Goal: Task Accomplishment & Management: Manage account settings

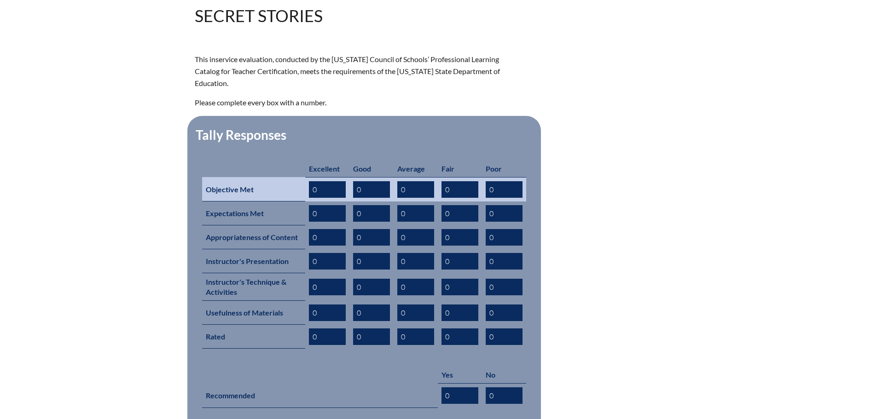
drag, startPoint x: 324, startPoint y: 176, endPoint x: 310, endPoint y: 176, distance: 13.4
click at [310, 181] on input "0" at bounding box center [327, 189] width 37 height 17
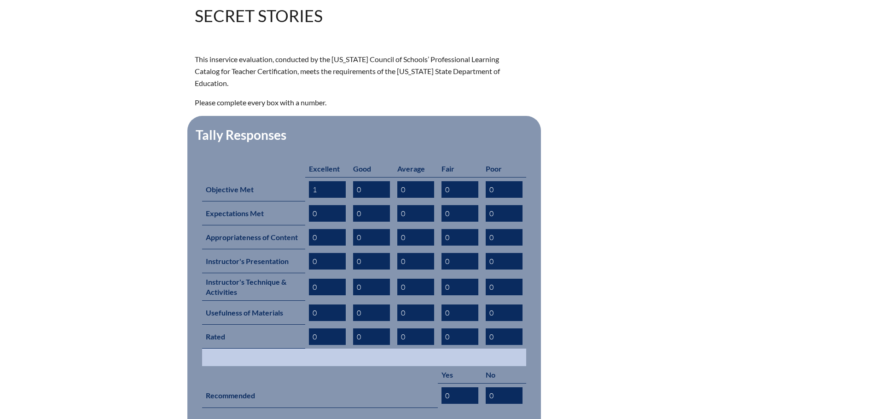
type input "1"
click at [504, 349] on td at bounding box center [364, 357] width 324 height 17
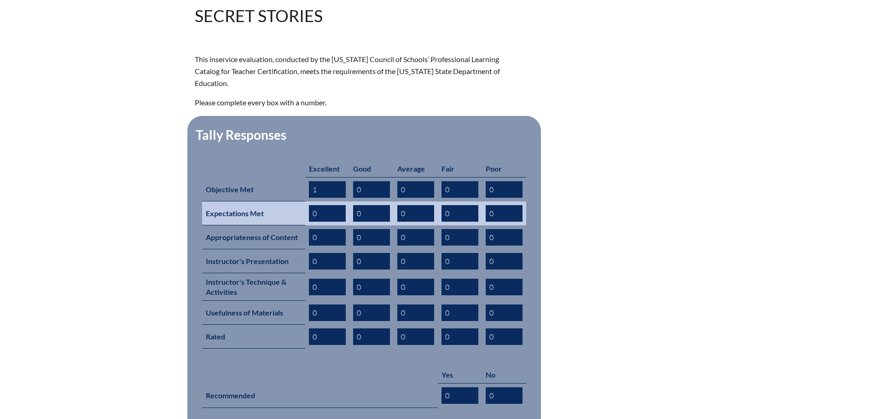
drag, startPoint x: 360, startPoint y: 200, endPoint x: 350, endPoint y: 196, distance: 10.9
click at [350, 202] on td "0" at bounding box center [371, 214] width 44 height 24
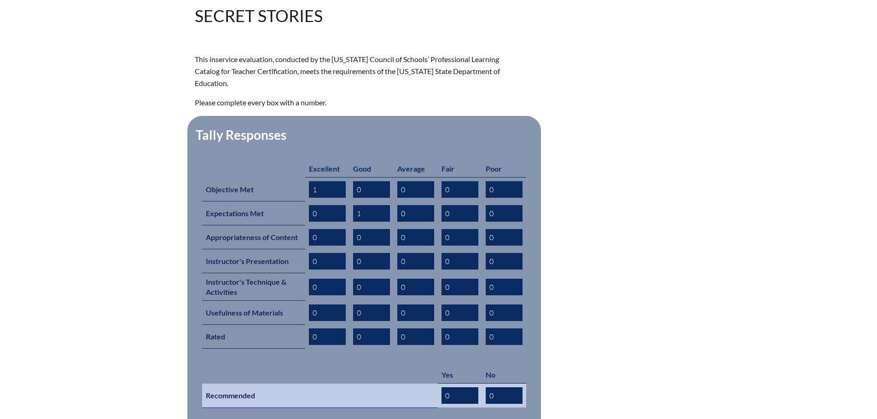
type input "1"
drag, startPoint x: 451, startPoint y: 380, endPoint x: 440, endPoint y: 379, distance: 11.5
click at [440, 384] on td "0" at bounding box center [460, 396] width 44 height 24
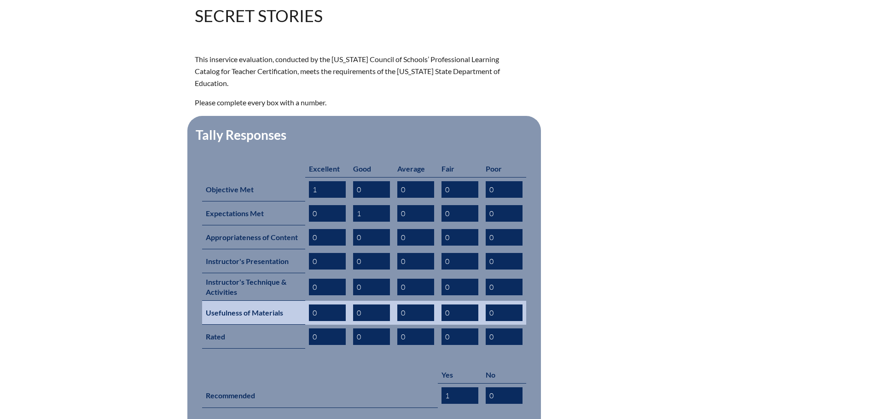
type input "1"
drag, startPoint x: 319, startPoint y: 301, endPoint x: 302, endPoint y: 296, distance: 17.6
click at [302, 301] on tr "Usefulness of Materials 0 0 0 0 0" at bounding box center [364, 313] width 324 height 24
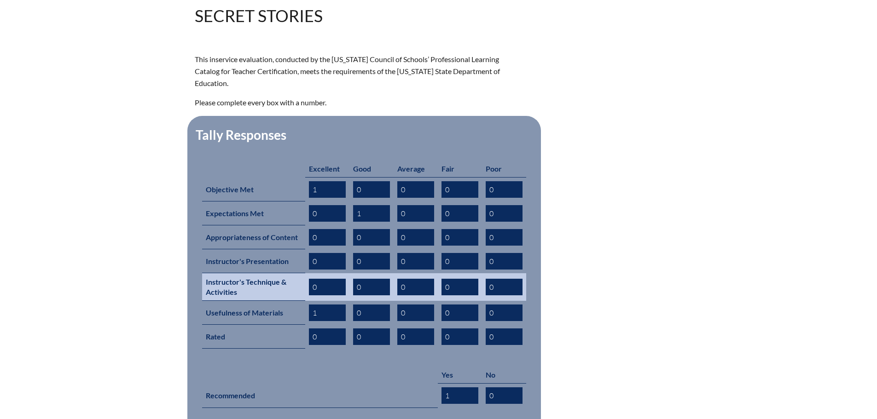
type input "1"
drag, startPoint x: 318, startPoint y: 274, endPoint x: 305, endPoint y: 273, distance: 12.5
click at [305, 273] on td "0" at bounding box center [327, 287] width 44 height 28
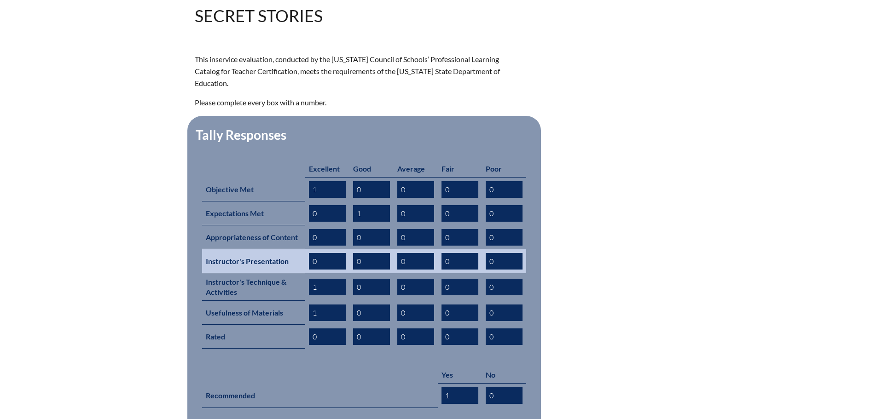
type input "1"
click at [313, 253] on input "0" at bounding box center [327, 261] width 37 height 17
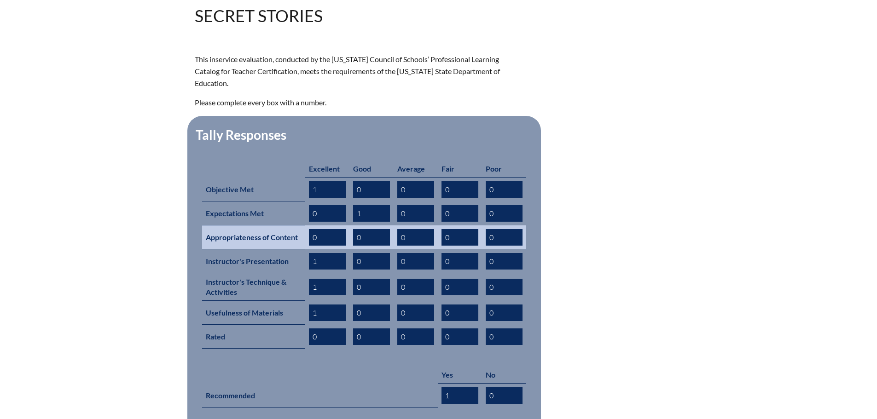
type input "1"
drag, startPoint x: 319, startPoint y: 223, endPoint x: 303, endPoint y: 218, distance: 16.0
click at [303, 226] on tr "Appropriateness of Content 0 0 0 0 0" at bounding box center [364, 238] width 324 height 24
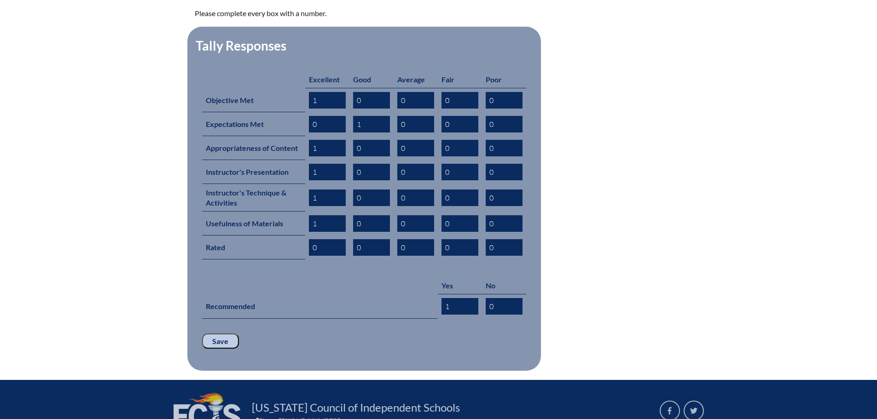
scroll to position [368, 0]
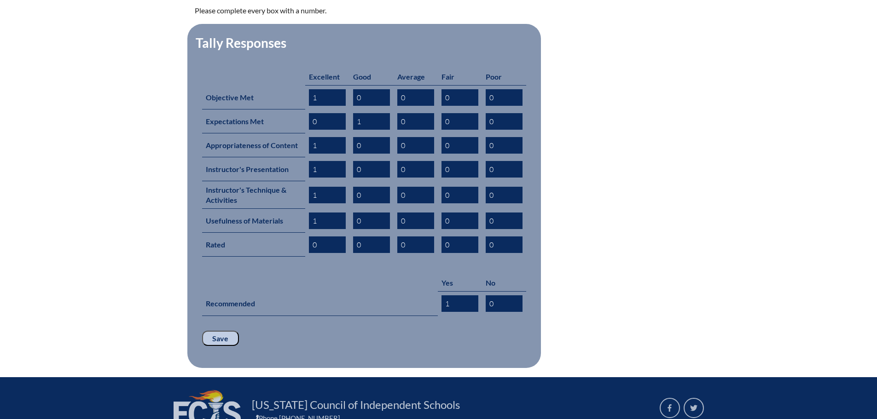
type input "1"
drag, startPoint x: 226, startPoint y: 320, endPoint x: 230, endPoint y: 315, distance: 6.5
click at [229, 331] on input "Save" at bounding box center [220, 339] width 37 height 16
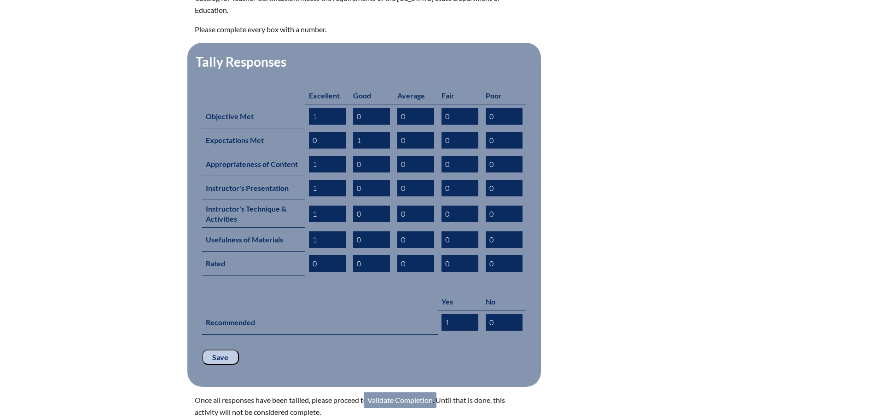
scroll to position [368, 0]
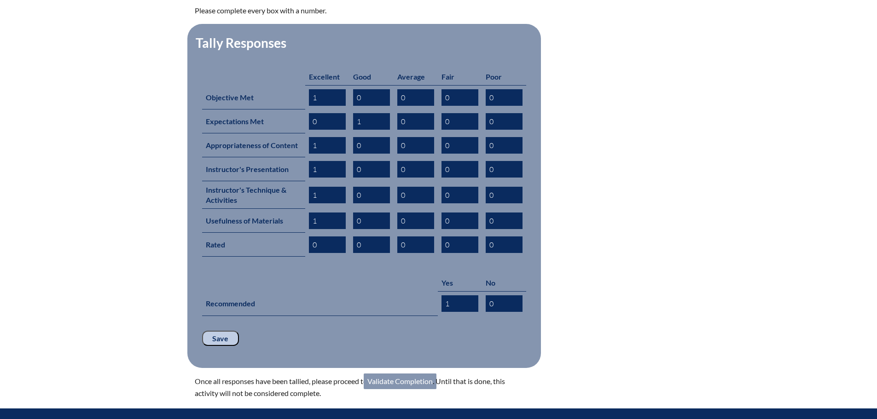
click at [401, 374] on link "Validate Completion" at bounding box center [400, 382] width 73 height 16
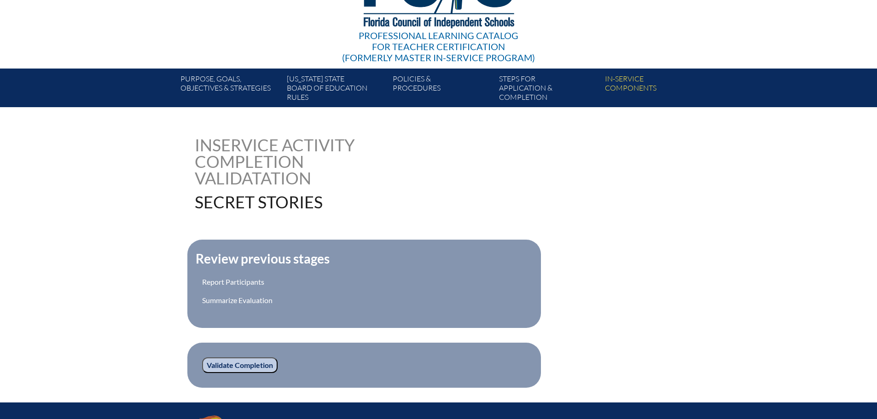
scroll to position [184, 0]
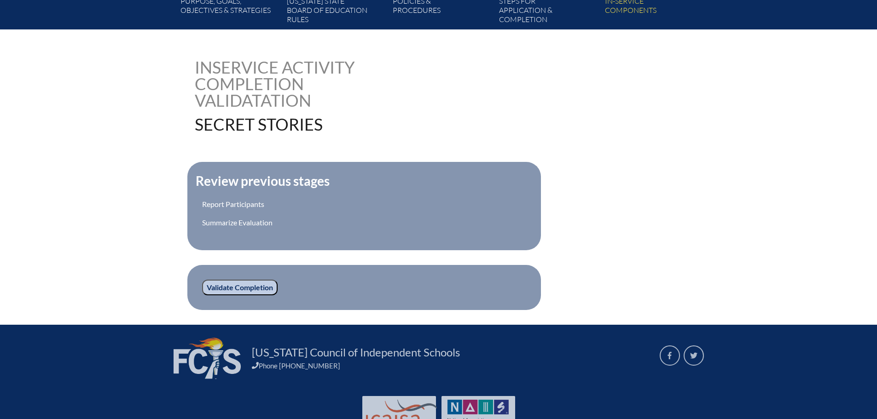
click at [221, 282] on input "Validate Completion" at bounding box center [239, 288] width 75 height 16
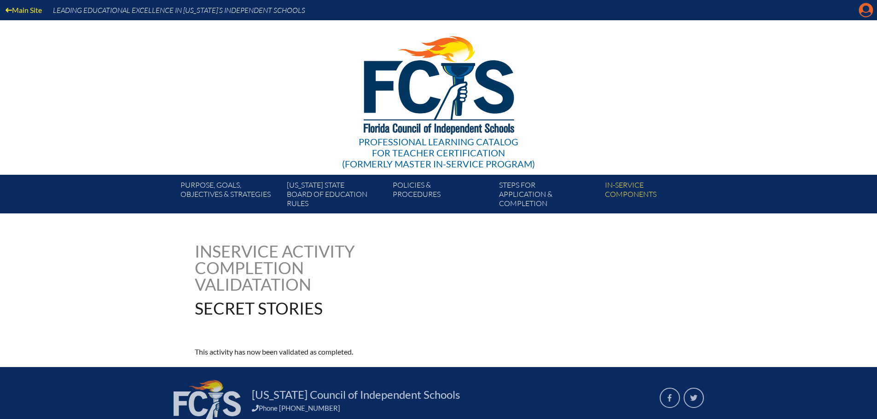
click at [860, 6] on icon "Manage account" at bounding box center [865, 10] width 15 height 15
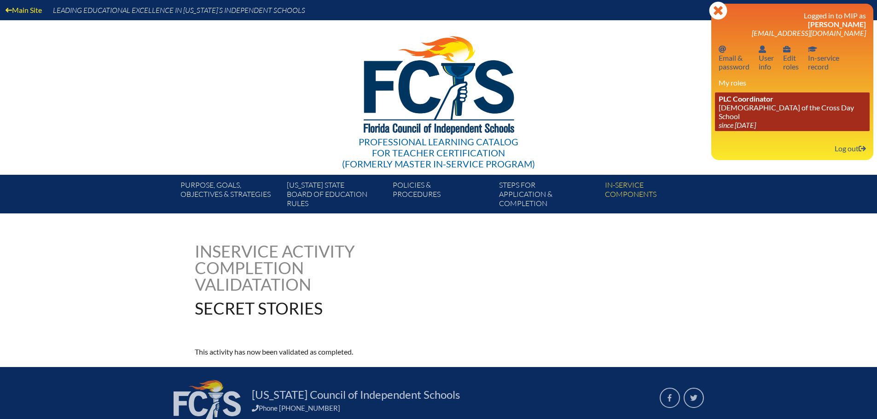
click at [774, 109] on link "PLC Coordinator Lutheran Church of the Cross Day School since 2022 Jun 10" at bounding box center [792, 112] width 155 height 39
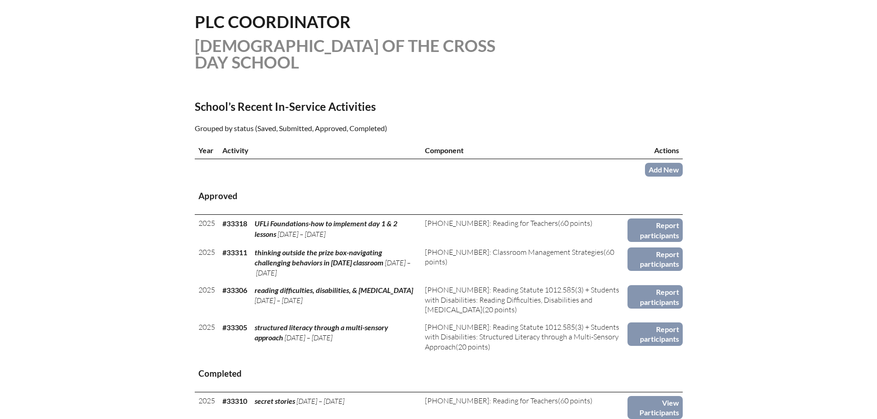
scroll to position [230, 0]
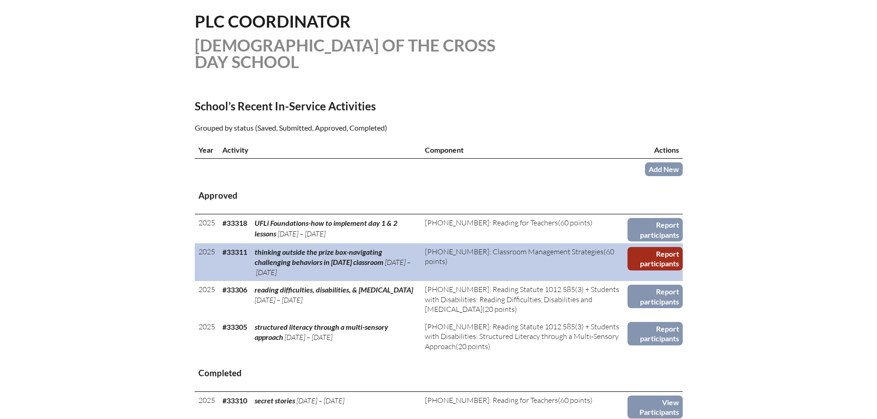
click at [655, 257] on link "Report participants" at bounding box center [654, 258] width 55 height 23
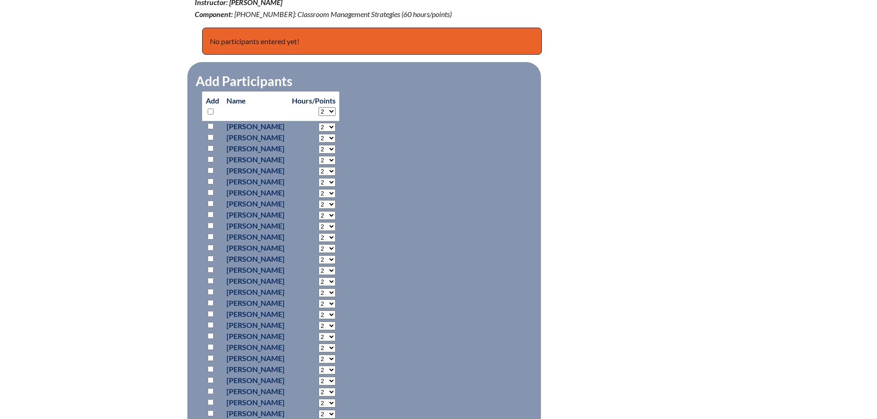
scroll to position [414, 0]
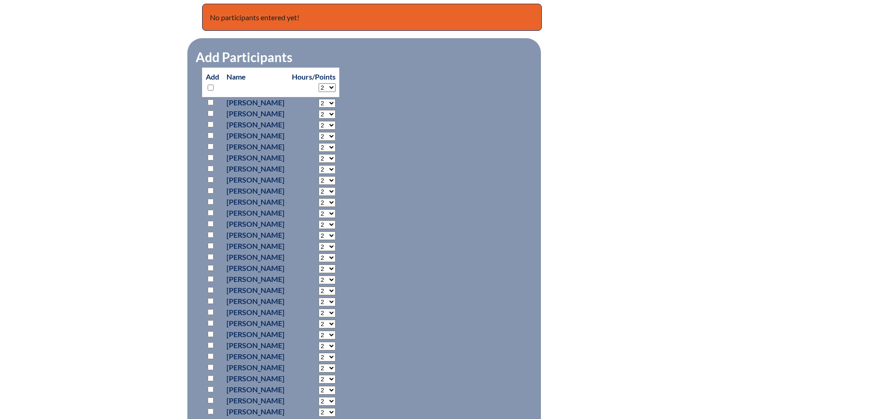
click at [213, 124] on input "checkbox" at bounding box center [211, 125] width 6 height 6
checkbox input "true"
click at [210, 211] on input "checkbox" at bounding box center [211, 213] width 6 height 6
checkbox input "true"
click at [209, 223] on input "checkbox" at bounding box center [211, 224] width 6 height 6
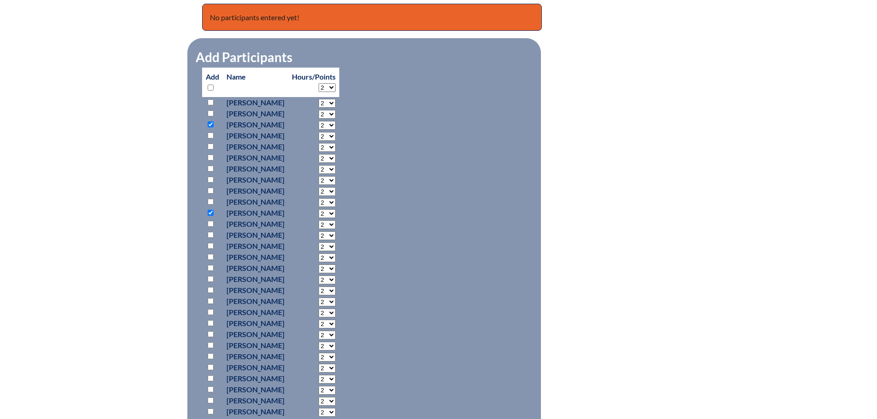
checkbox input "true"
click at [211, 321] on input "checkbox" at bounding box center [211, 323] width 6 height 6
checkbox input "true"
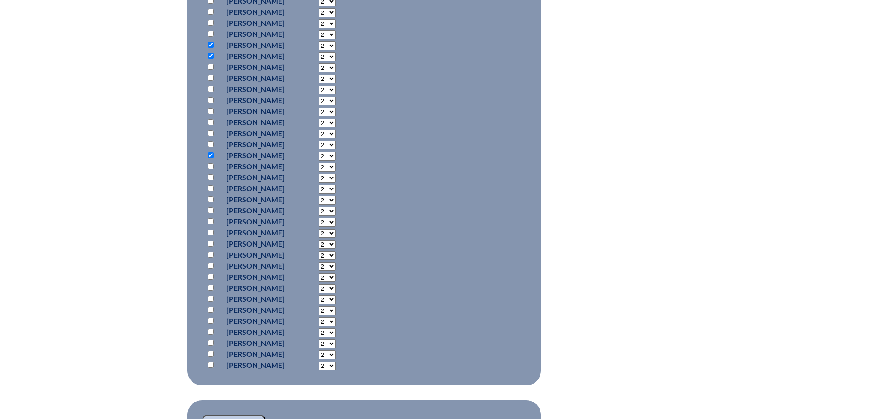
scroll to position [598, 0]
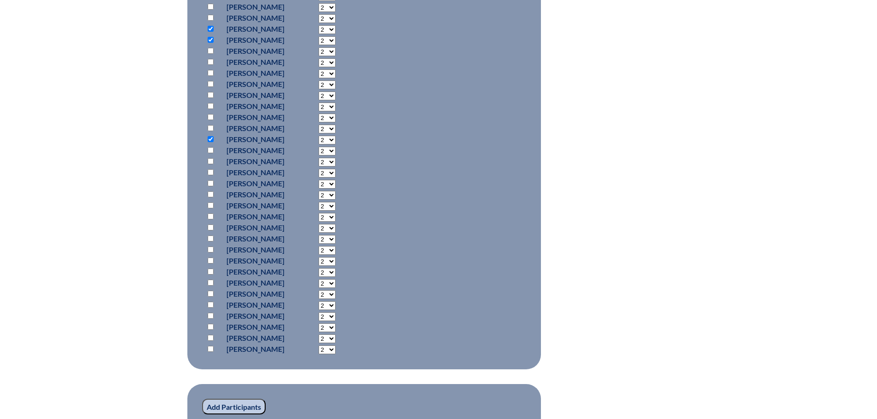
click at [211, 182] on input "checkbox" at bounding box center [211, 183] width 6 height 6
checkbox input "true"
click at [212, 206] on input "checkbox" at bounding box center [211, 206] width 6 height 6
checkbox input "true"
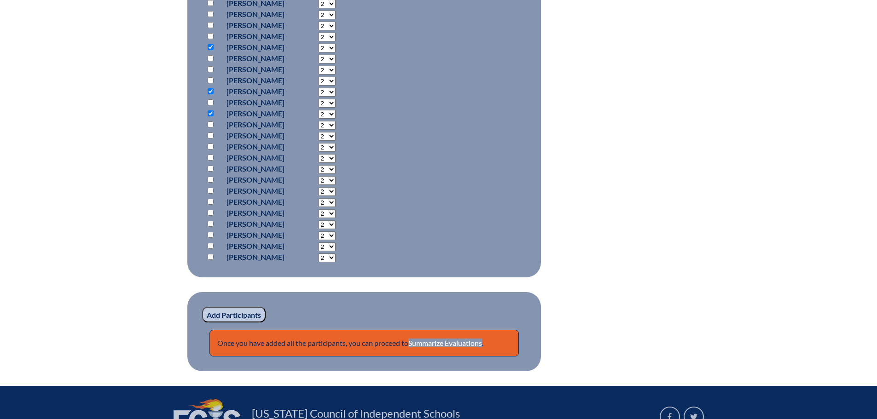
click at [242, 313] on input "Add Participants" at bounding box center [234, 315] width 64 height 16
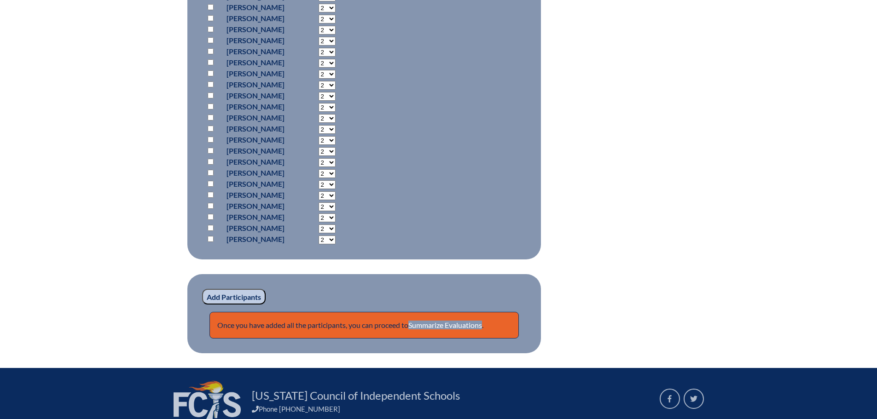
scroll to position [772, 0]
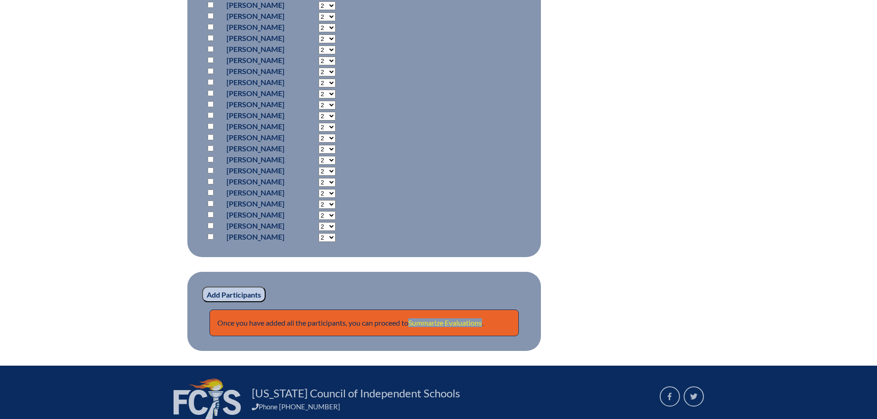
click at [455, 319] on link "Summarize Evaluations" at bounding box center [445, 323] width 74 height 9
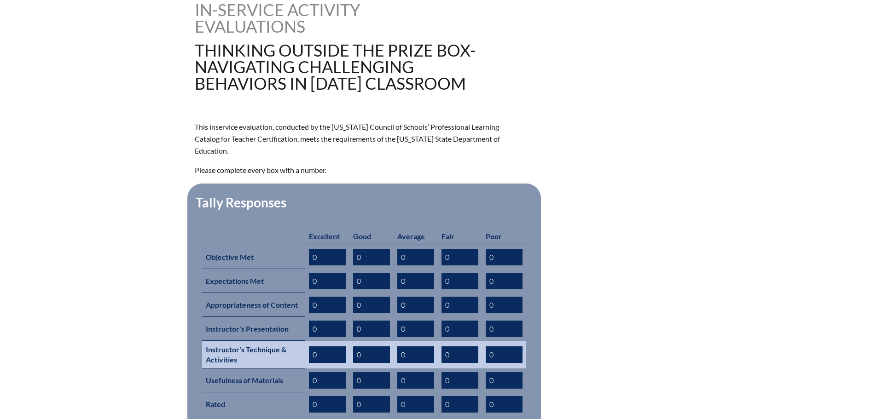
scroll to position [322, 0]
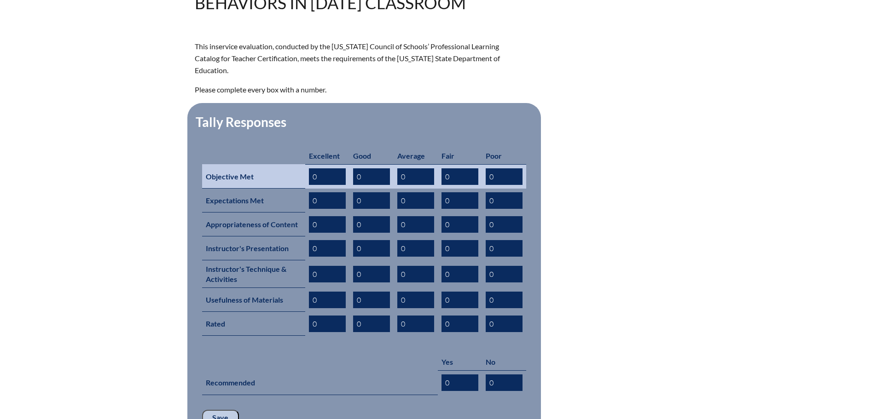
drag, startPoint x: 320, startPoint y: 165, endPoint x: 308, endPoint y: 163, distance: 12.5
click at [308, 164] on td "0" at bounding box center [327, 176] width 44 height 24
type input "3"
drag, startPoint x: 363, startPoint y: 161, endPoint x: 356, endPoint y: 161, distance: 6.9
click at [356, 168] on input "0" at bounding box center [371, 176] width 37 height 17
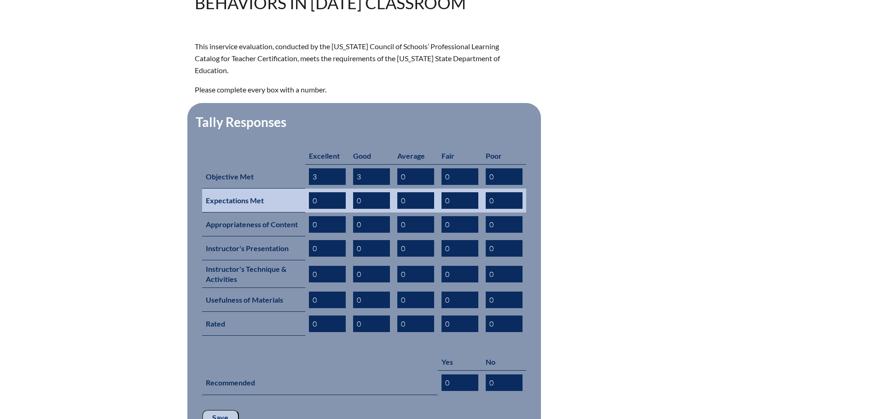
type input "3"
drag, startPoint x: 319, startPoint y: 189, endPoint x: 311, endPoint y: 188, distance: 7.4
click at [311, 192] on input "0" at bounding box center [327, 200] width 37 height 17
type input "3"
drag, startPoint x: 361, startPoint y: 186, endPoint x: 355, endPoint y: 186, distance: 5.5
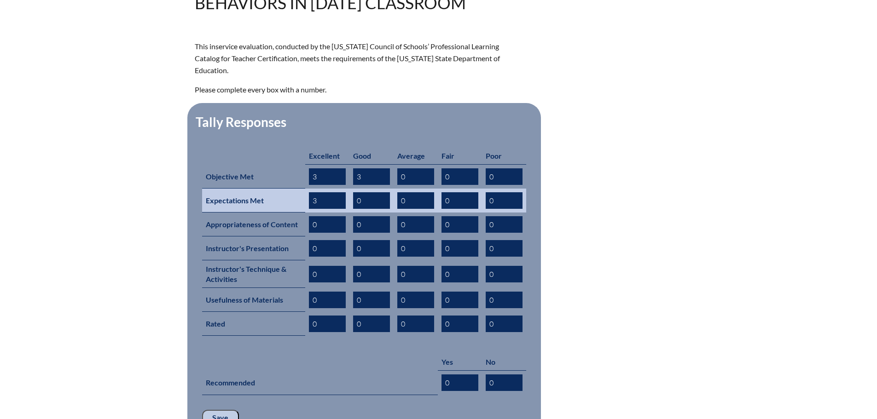
click at [355, 192] on input "0" at bounding box center [371, 200] width 37 height 17
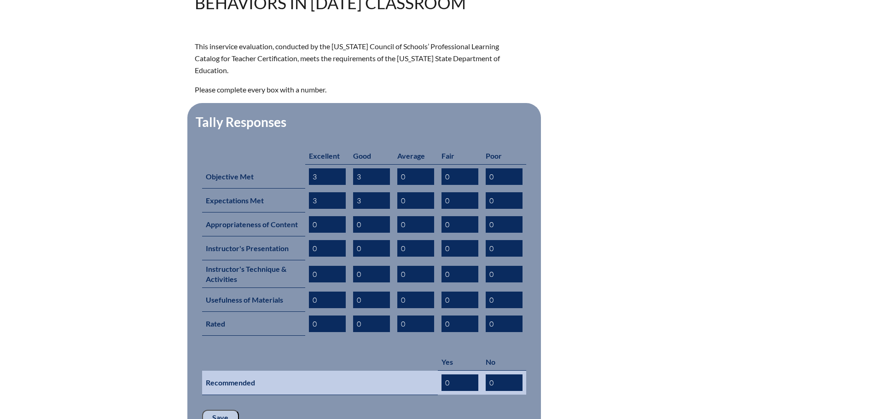
type input "3"
drag, startPoint x: 452, startPoint y: 369, endPoint x: 445, endPoint y: 369, distance: 6.9
click at [445, 375] on input "0" at bounding box center [459, 383] width 37 height 17
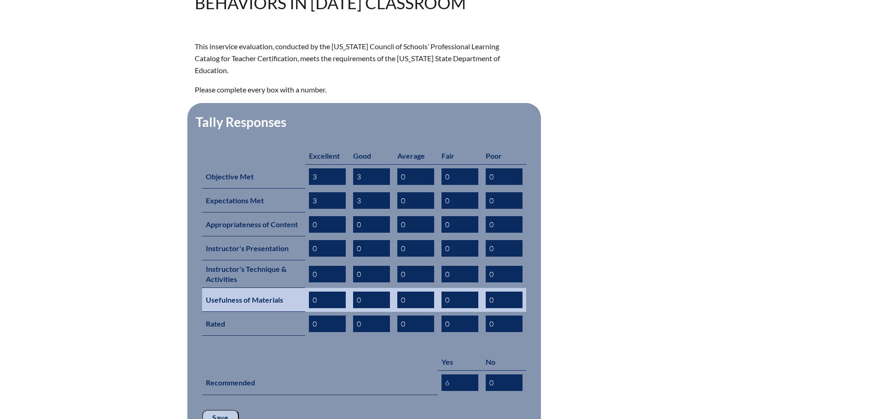
type input "6"
drag, startPoint x: 316, startPoint y: 284, endPoint x: 308, endPoint y: 282, distance: 7.5
click at [309, 292] on input "0" at bounding box center [327, 300] width 37 height 17
type input "2"
drag, startPoint x: 364, startPoint y: 283, endPoint x: 354, endPoint y: 284, distance: 9.7
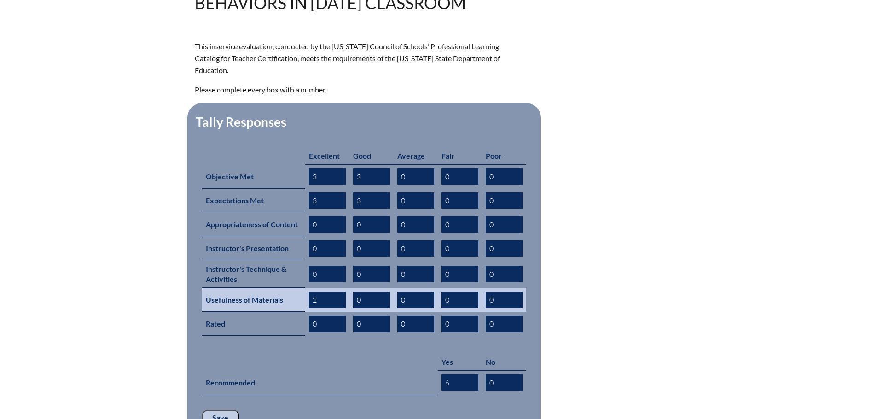
click at [354, 292] on input "0" at bounding box center [371, 300] width 37 height 17
type input "2"
drag, startPoint x: 405, startPoint y: 286, endPoint x: 394, endPoint y: 285, distance: 10.6
click at [394, 288] on td "0" at bounding box center [416, 300] width 44 height 24
type input "2"
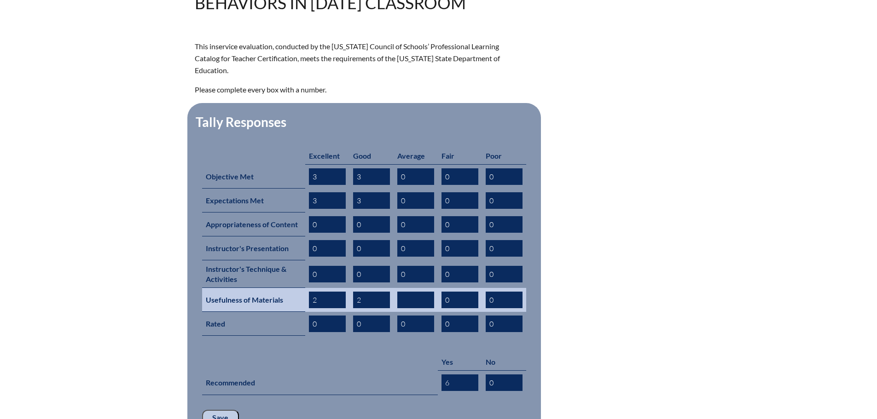
click at [359, 292] on input "2" at bounding box center [371, 300] width 37 height 17
type input "3"
click at [312, 292] on input "2" at bounding box center [327, 300] width 37 height 17
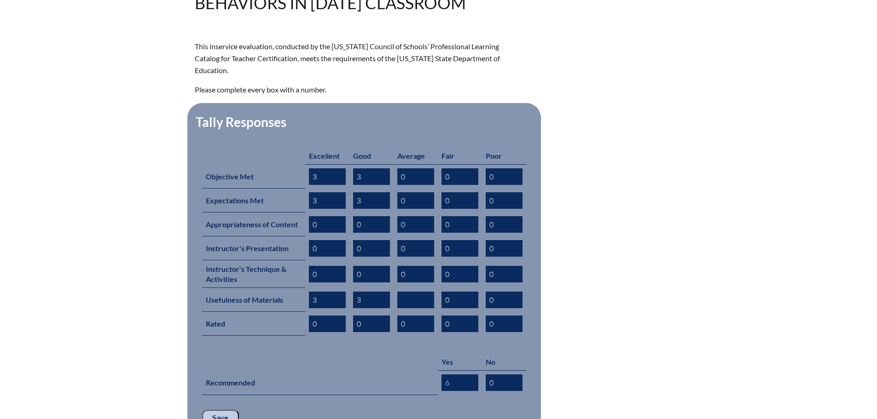
type input "3"
click at [592, 322] on form "This inservice evaluation, conducted by the Florida Council of Schools’ Profess…" at bounding box center [439, 244] width 488 height 407
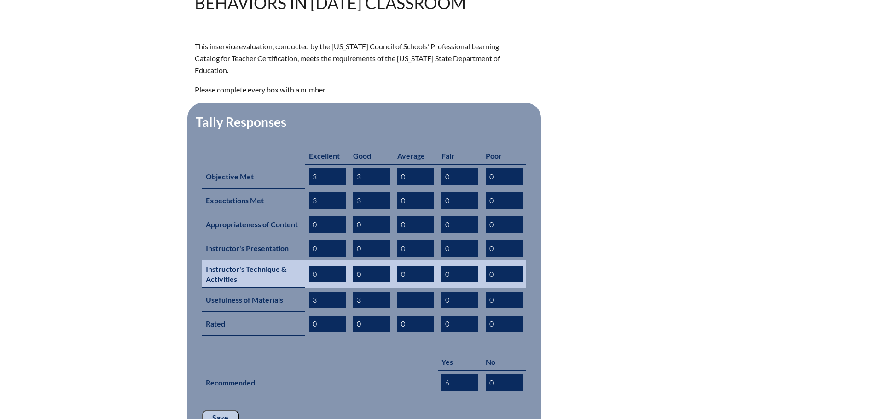
drag, startPoint x: 318, startPoint y: 261, endPoint x: 310, endPoint y: 258, distance: 8.3
click at [310, 266] on input "0" at bounding box center [327, 274] width 37 height 17
type input "2"
drag, startPoint x: 361, startPoint y: 260, endPoint x: 355, endPoint y: 259, distance: 6.1
click at [355, 266] on input "0" at bounding box center [371, 274] width 37 height 17
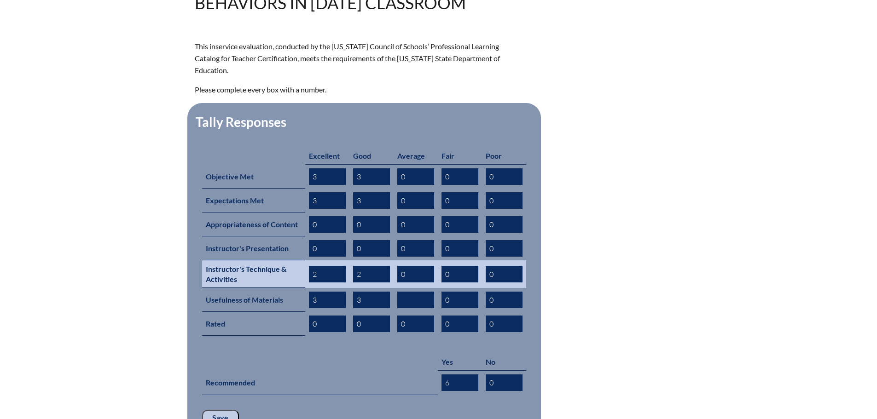
type input "2"
drag, startPoint x: 405, startPoint y: 259, endPoint x: 399, endPoint y: 259, distance: 5.5
click at [399, 266] on input "0" at bounding box center [415, 274] width 37 height 17
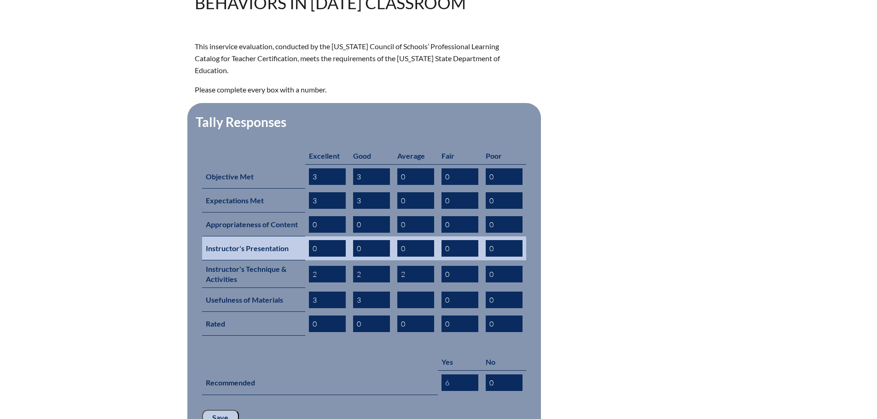
type input "2"
drag, startPoint x: 321, startPoint y: 234, endPoint x: 307, endPoint y: 232, distance: 14.4
click at [307, 237] on td "0" at bounding box center [327, 249] width 44 height 24
type input "2"
click at [355, 240] on input "0" at bounding box center [371, 248] width 37 height 17
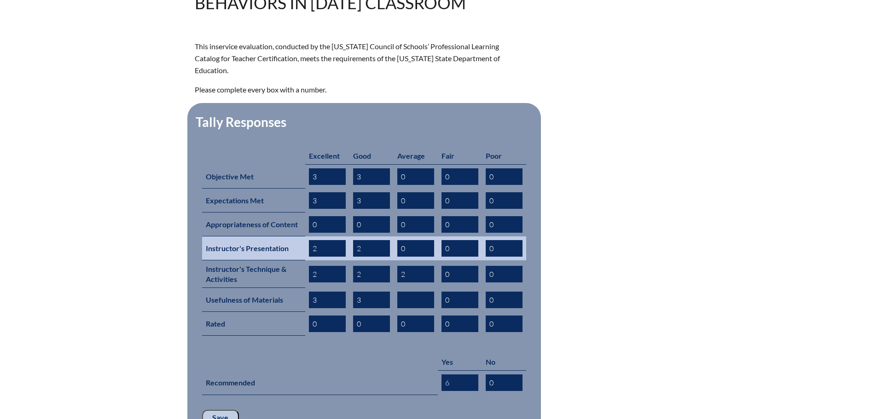
type input "2"
click at [400, 240] on input "0" at bounding box center [415, 248] width 37 height 17
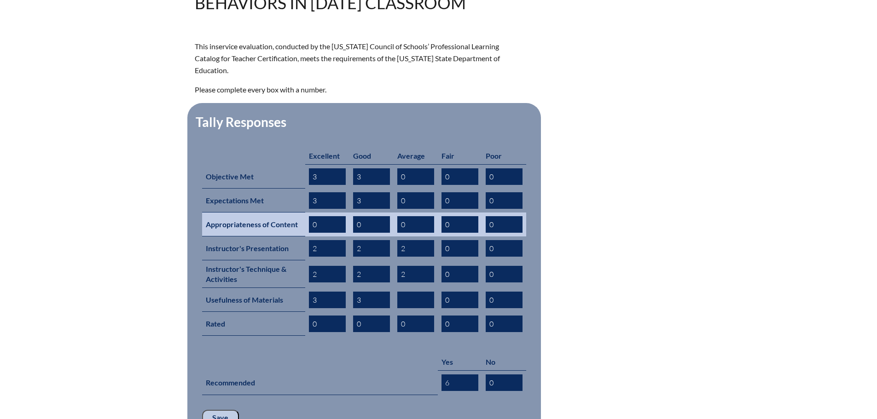
type input "2"
drag, startPoint x: 362, startPoint y: 214, endPoint x: 357, endPoint y: 213, distance: 5.7
click at [357, 216] on input "0" at bounding box center [371, 224] width 37 height 17
type input "3"
drag, startPoint x: 406, startPoint y: 211, endPoint x: 397, endPoint y: 210, distance: 9.3
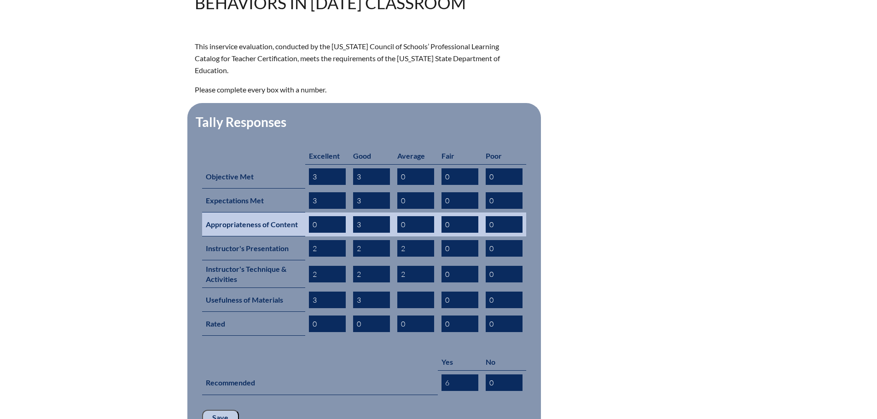
click at [397, 216] on input "0" at bounding box center [415, 224] width 37 height 17
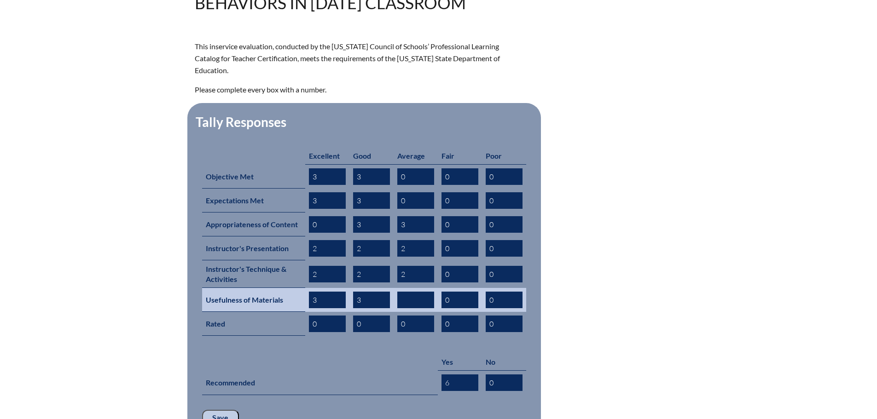
type input "3"
click at [400, 292] on input "text" at bounding box center [415, 300] width 37 height 17
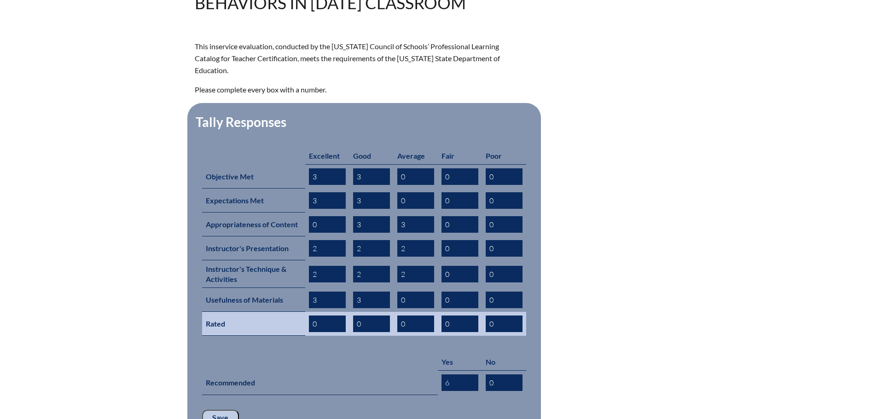
type input "0"
drag, startPoint x: 362, startPoint y: 310, endPoint x: 354, endPoint y: 309, distance: 8.3
click at [354, 316] on input "0" at bounding box center [371, 324] width 37 height 17
type input "3"
drag, startPoint x: 407, startPoint y: 307, endPoint x: 399, endPoint y: 308, distance: 8.3
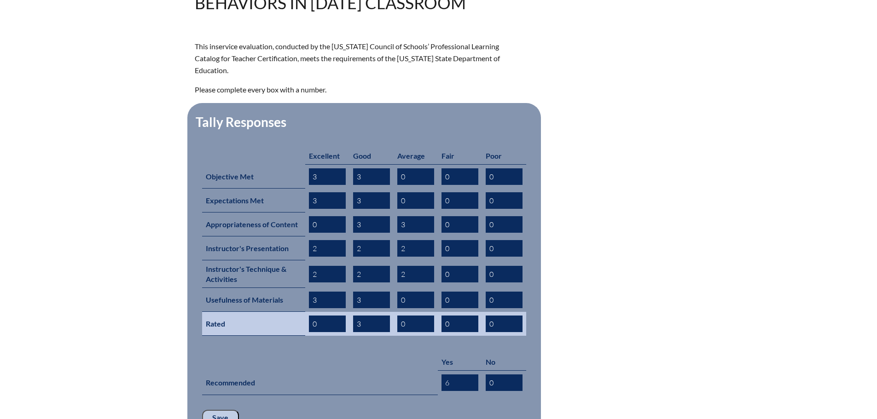
click at [399, 316] on input "0" at bounding box center [415, 324] width 37 height 17
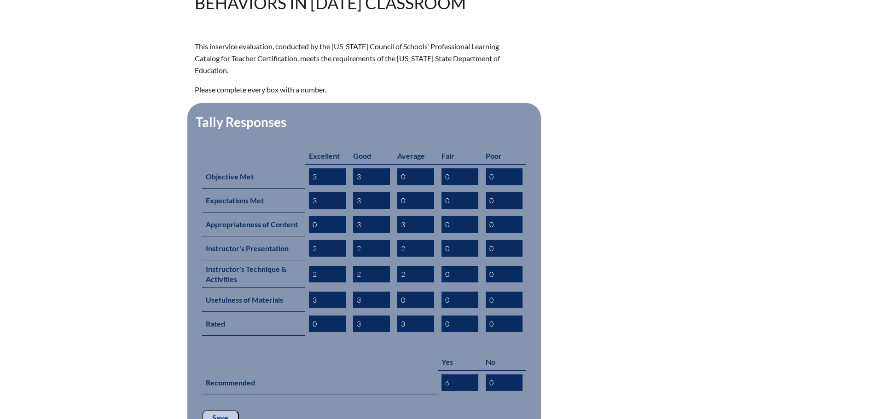
type input "3"
click at [219, 410] on input "Save" at bounding box center [220, 418] width 37 height 16
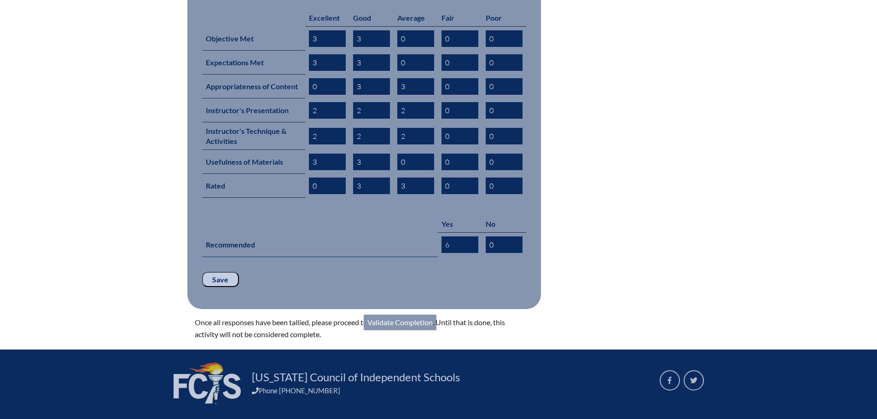
click at [397, 315] on link "Validate Completion" at bounding box center [400, 323] width 73 height 16
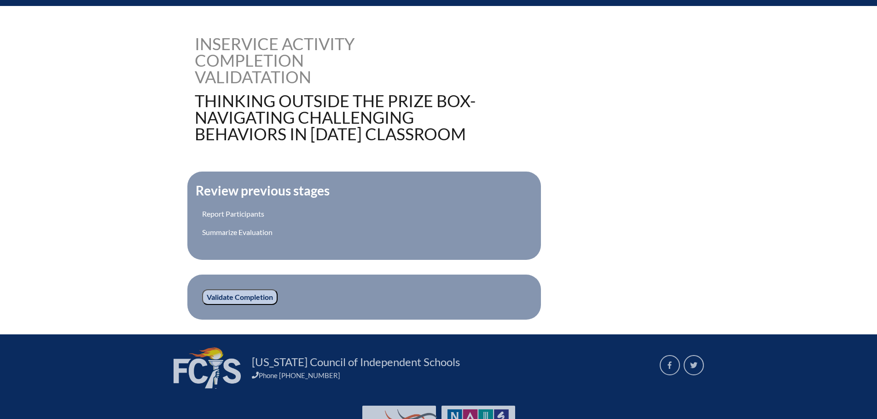
scroll to position [230, 0]
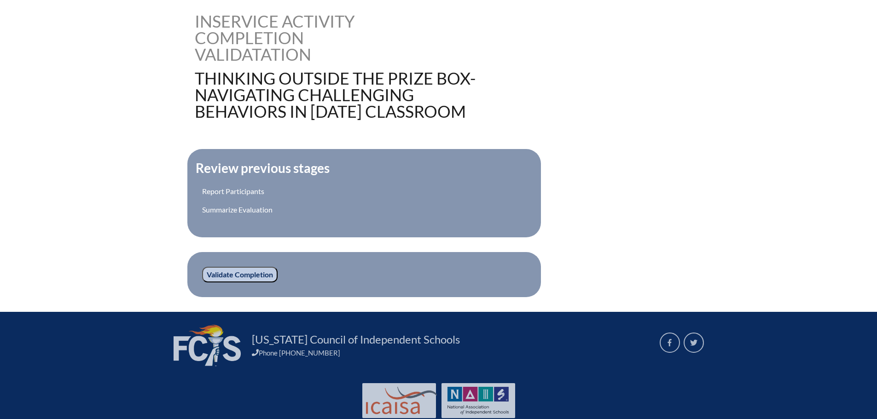
click at [230, 271] on input "Validate Completion" at bounding box center [239, 275] width 75 height 16
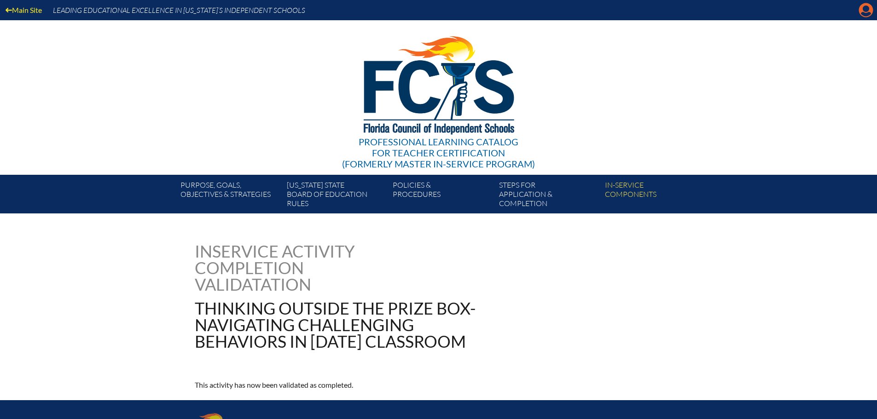
click at [860, 11] on icon at bounding box center [866, 10] width 14 height 14
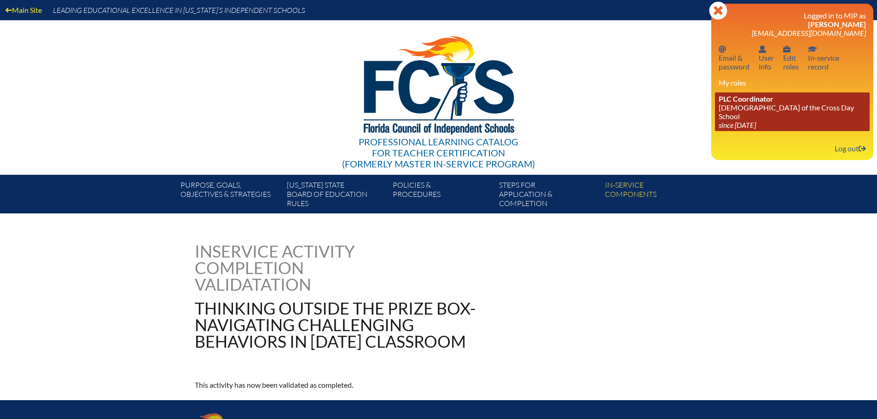
click at [754, 105] on link "PLC Coordinator Lutheran Church of the Cross Day School since 2022 Jun 10" at bounding box center [792, 112] width 155 height 39
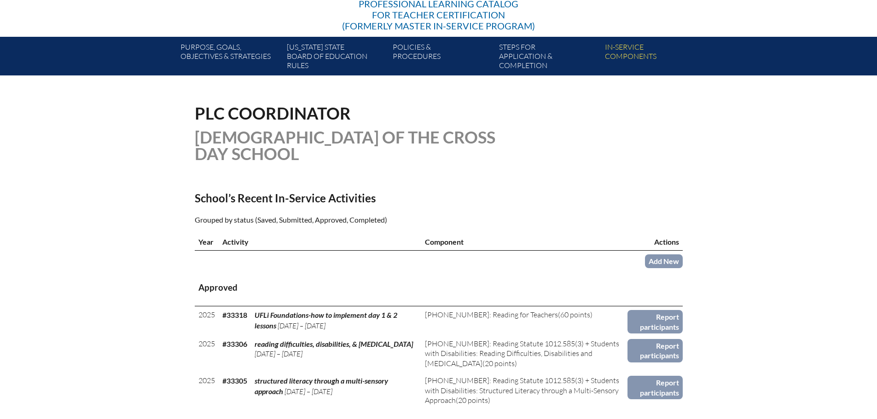
scroll to position [322, 0]
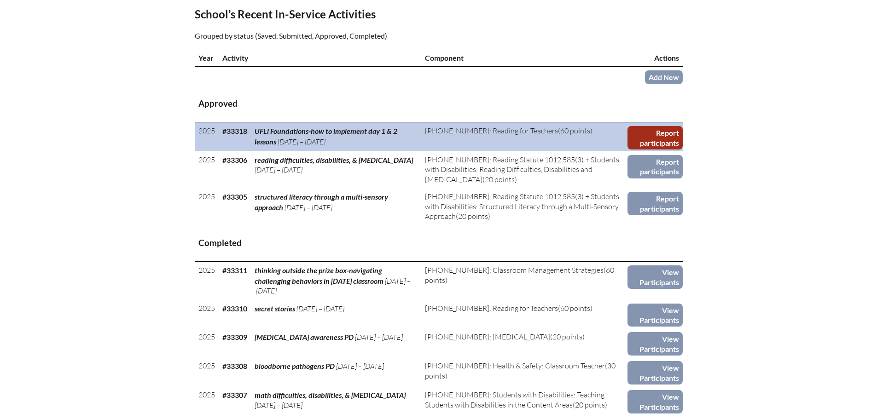
click at [644, 136] on link "Report participants" at bounding box center [654, 137] width 55 height 23
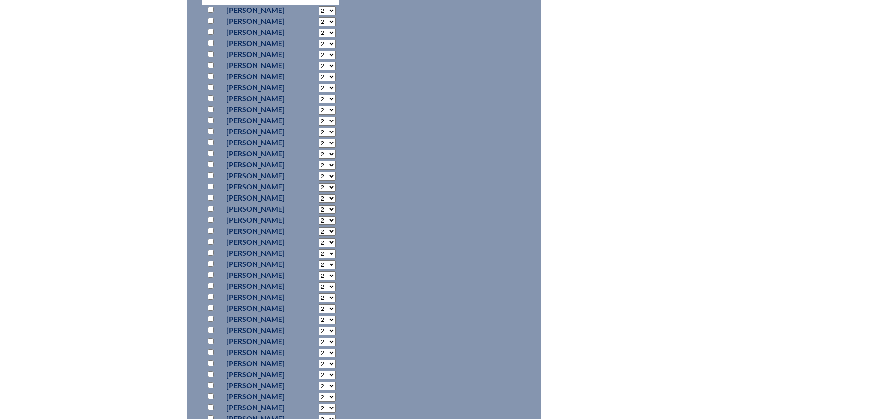
scroll to position [506, 0]
click at [209, 82] on input "checkbox" at bounding box center [211, 82] width 6 height 6
checkbox input "true"
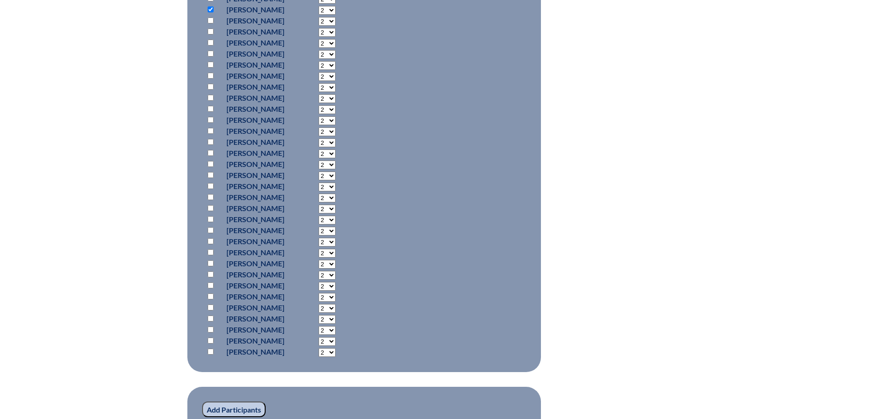
scroll to position [690, 0]
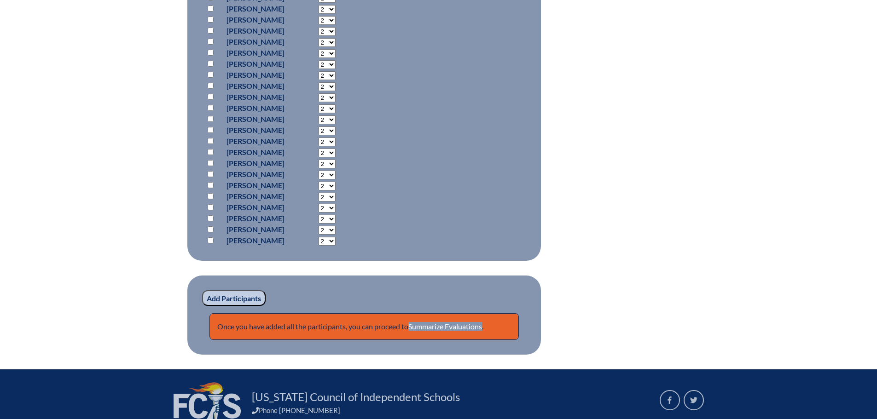
click at [252, 299] on input "Add Participants" at bounding box center [234, 298] width 64 height 16
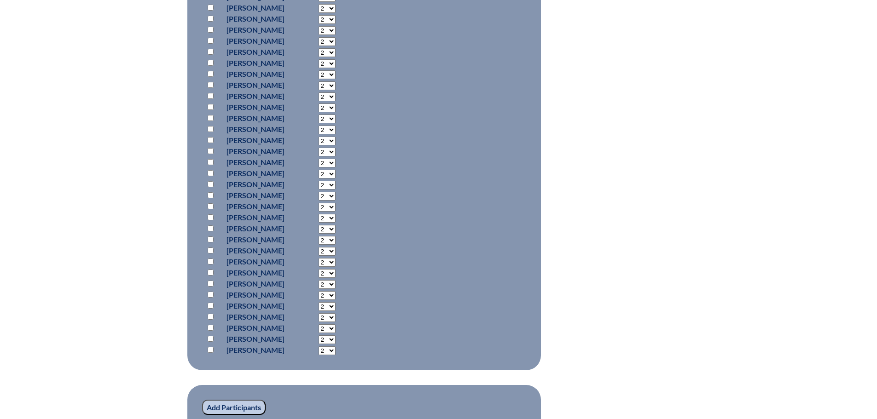
scroll to position [787, 0]
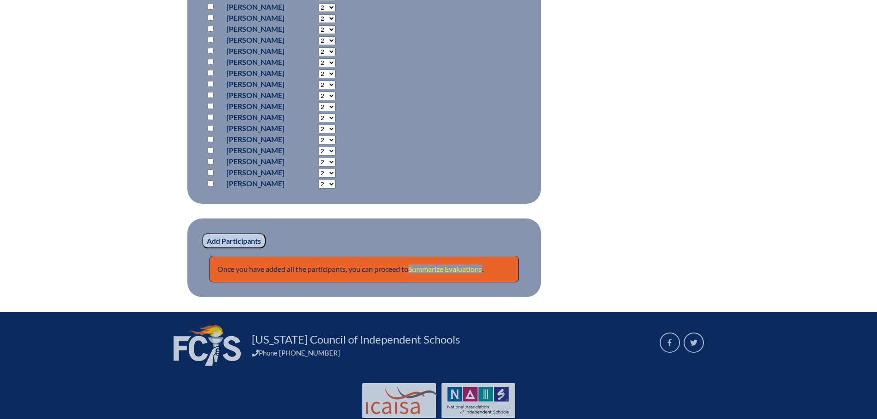
click at [473, 266] on link "Summarize Evaluations" at bounding box center [445, 269] width 74 height 9
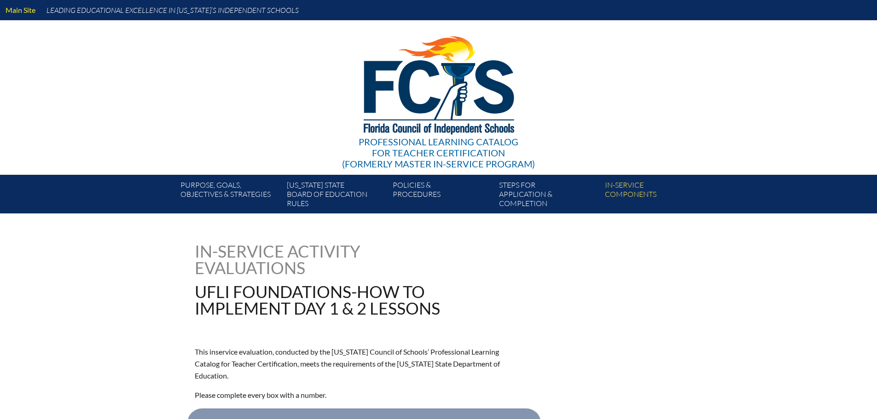
type input "0"
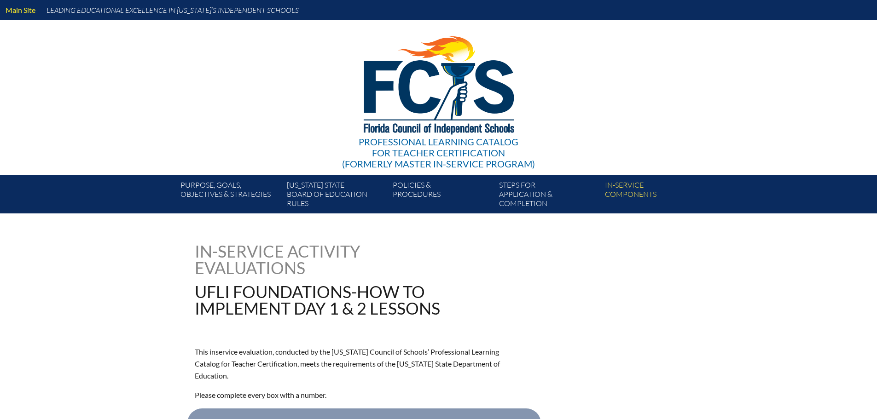
type input "0"
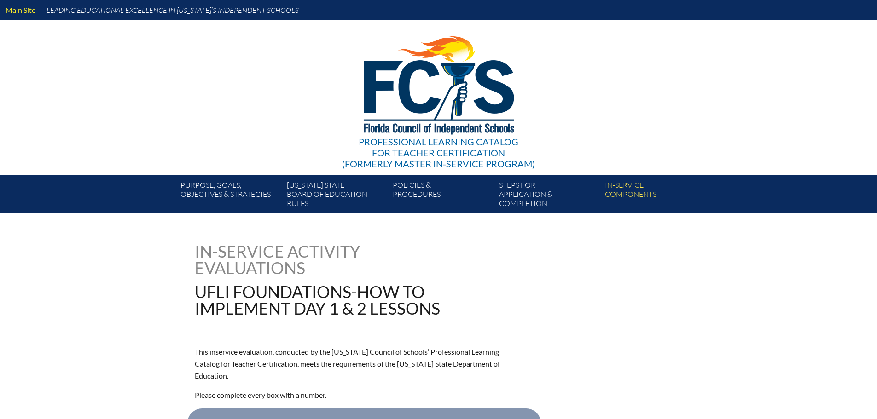
type input "0"
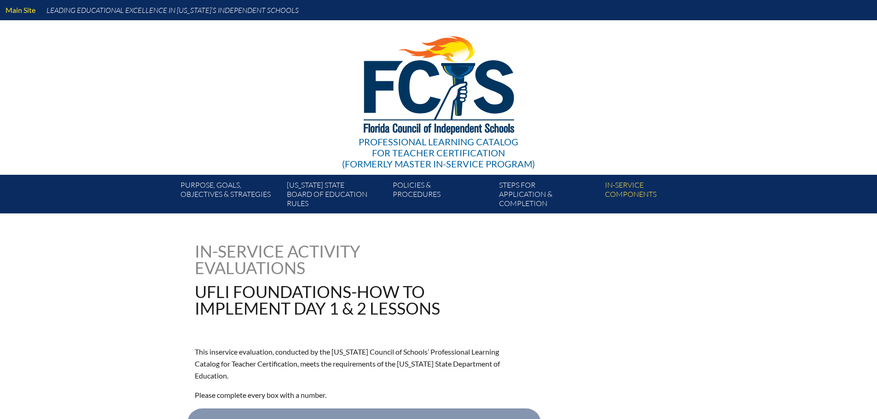
type input "0"
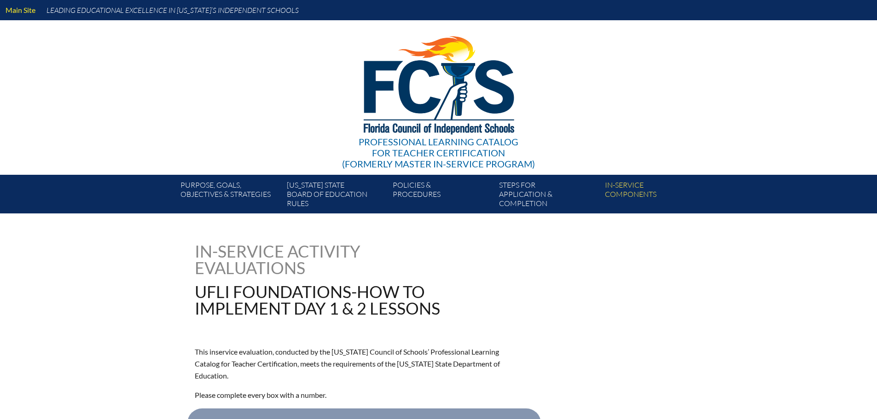
type input "0"
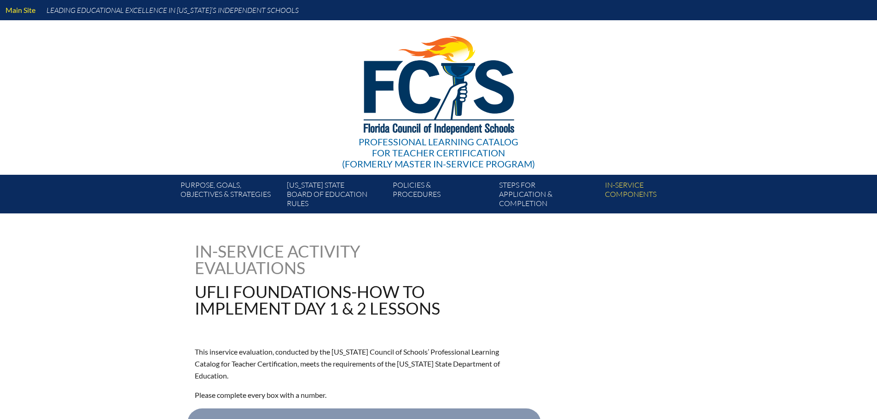
type input "0"
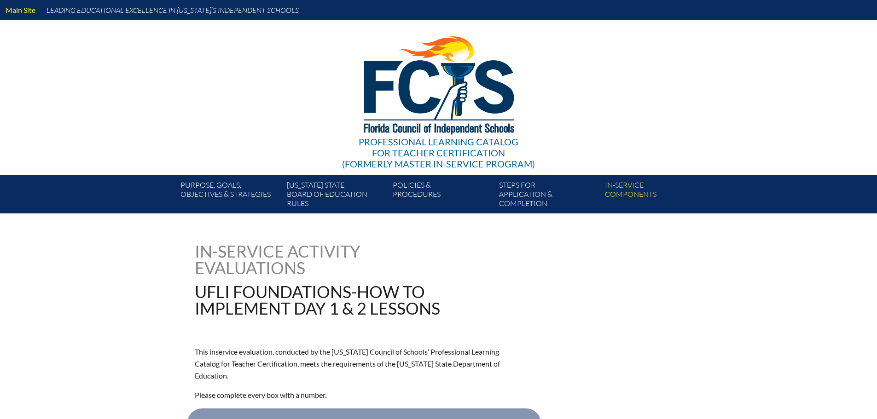
type input "0"
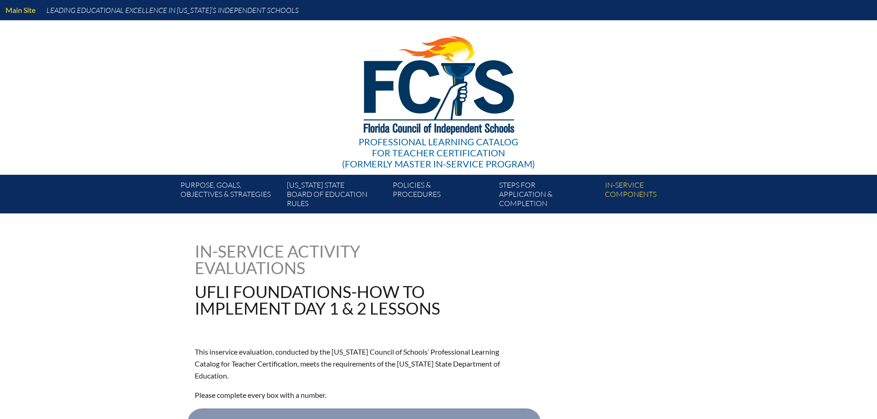
type input "0"
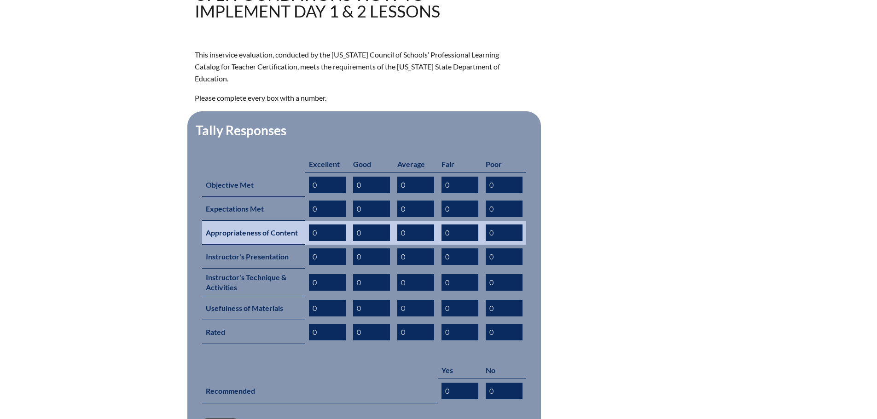
scroll to position [322, 0]
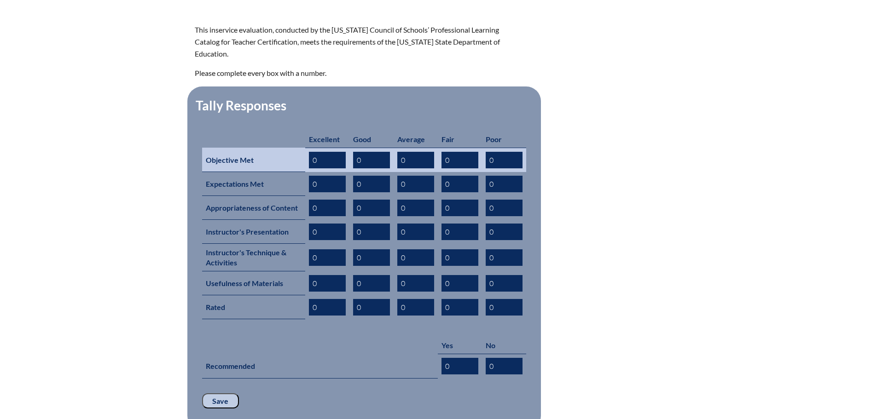
drag, startPoint x: 314, startPoint y: 147, endPoint x: 310, endPoint y: 147, distance: 4.6
click at [310, 152] on input "0" at bounding box center [327, 160] width 37 height 17
drag, startPoint x: 316, startPoint y: 150, endPoint x: 311, endPoint y: 149, distance: 5.6
click at [311, 152] on input "0" at bounding box center [327, 160] width 37 height 17
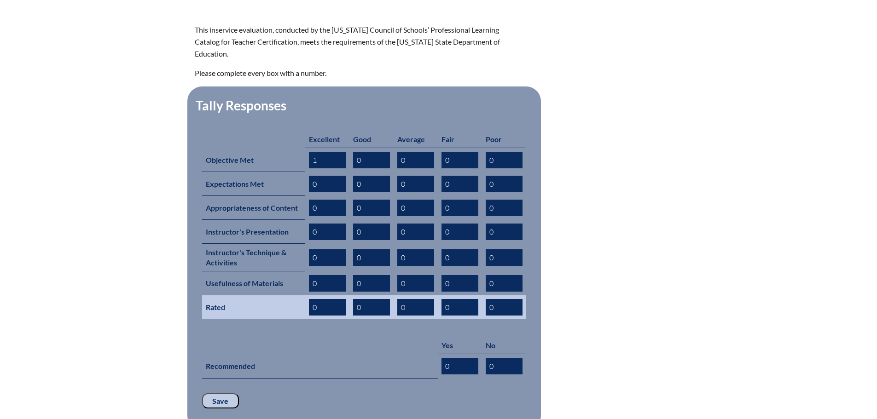
type input "1"
drag, startPoint x: 321, startPoint y: 295, endPoint x: 311, endPoint y: 293, distance: 10.3
click at [311, 299] on input "0" at bounding box center [327, 307] width 37 height 17
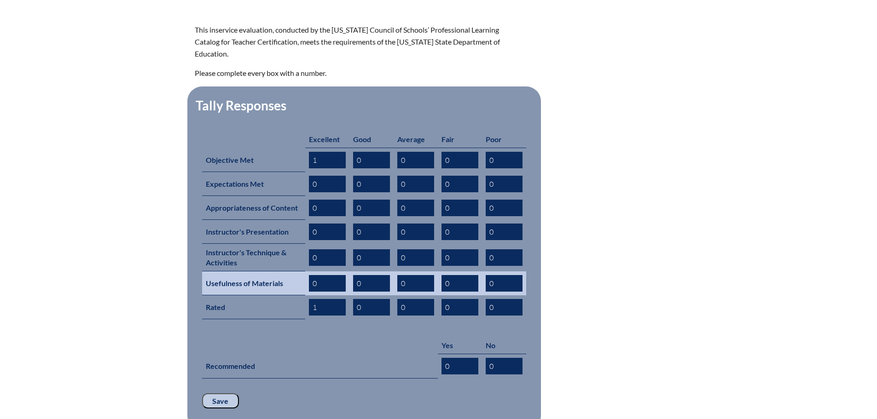
type input "1"
drag, startPoint x: 319, startPoint y: 270, endPoint x: 307, endPoint y: 263, distance: 14.0
click at [307, 272] on td "0" at bounding box center [327, 284] width 44 height 24
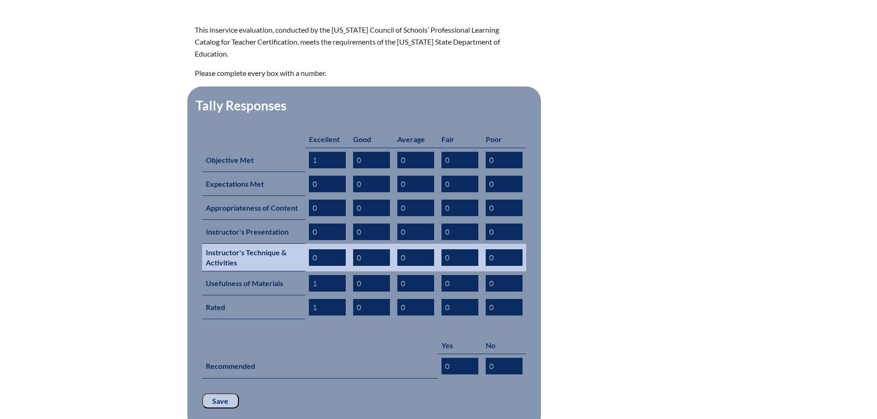
type input "1"
drag, startPoint x: 319, startPoint y: 243, endPoint x: 308, endPoint y: 242, distance: 11.5
click at [308, 244] on td "0" at bounding box center [327, 258] width 44 height 28
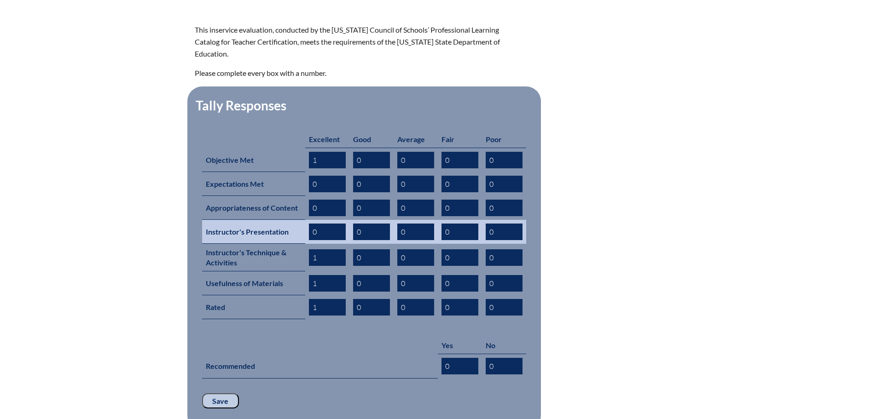
type input "1"
drag, startPoint x: 319, startPoint y: 214, endPoint x: 312, endPoint y: 214, distance: 6.4
click at [312, 224] on input "0" at bounding box center [327, 232] width 37 height 17
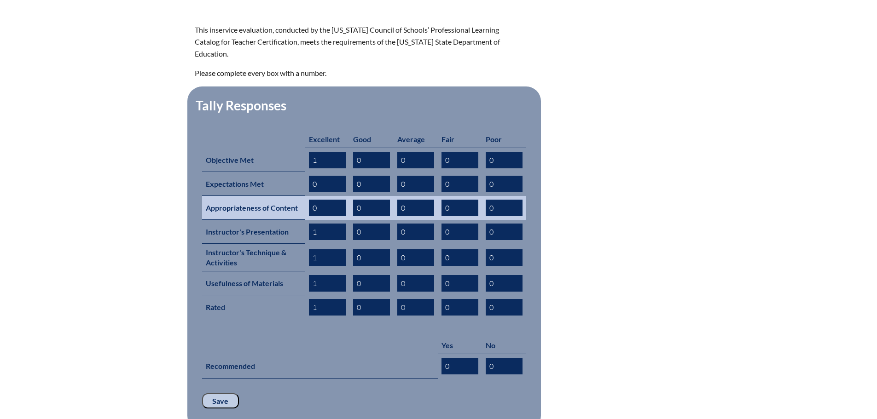
type input "1"
drag, startPoint x: 317, startPoint y: 195, endPoint x: 310, endPoint y: 192, distance: 7.3
click at [310, 200] on input "0" at bounding box center [327, 208] width 37 height 17
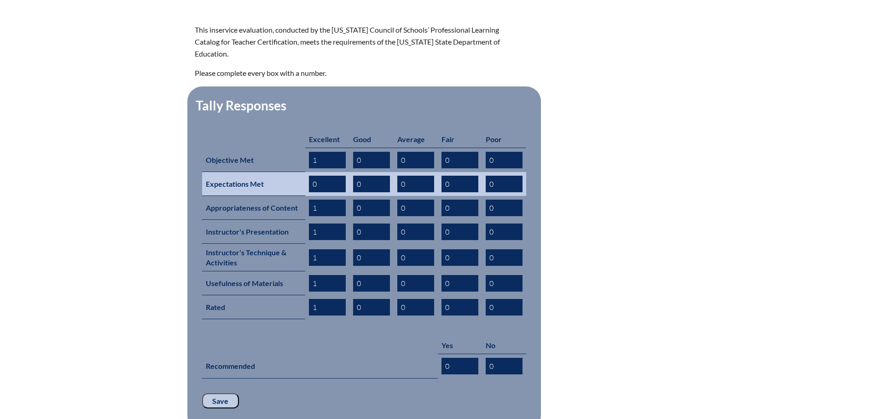
type input "1"
drag, startPoint x: 318, startPoint y: 171, endPoint x: 312, endPoint y: 168, distance: 6.2
click at [312, 176] on input "0" at bounding box center [327, 184] width 37 height 17
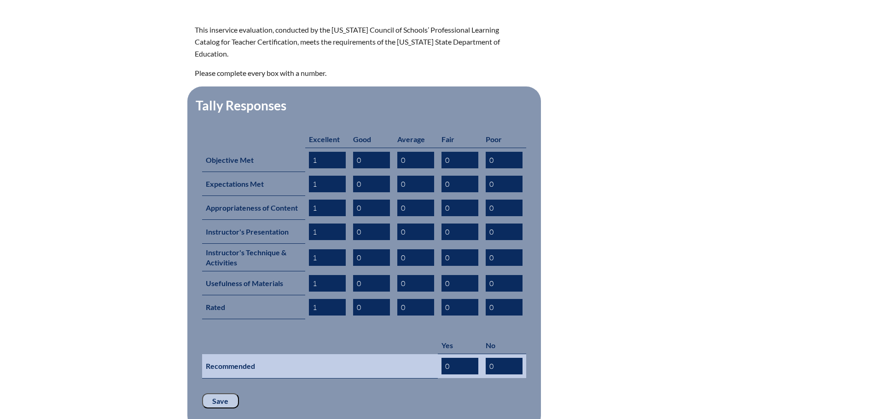
type input "1"
drag, startPoint x: 451, startPoint y: 348, endPoint x: 445, endPoint y: 348, distance: 6.0
click at [445, 358] on input "0" at bounding box center [459, 366] width 37 height 17
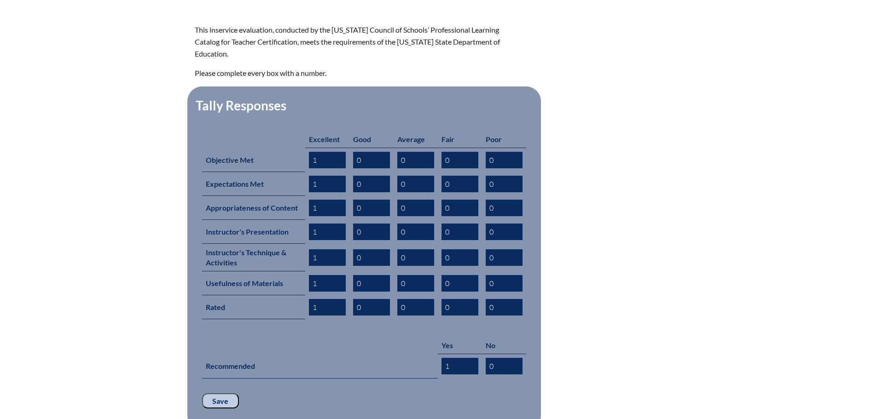
type input "1"
click at [213, 394] on input "Save" at bounding box center [220, 402] width 37 height 16
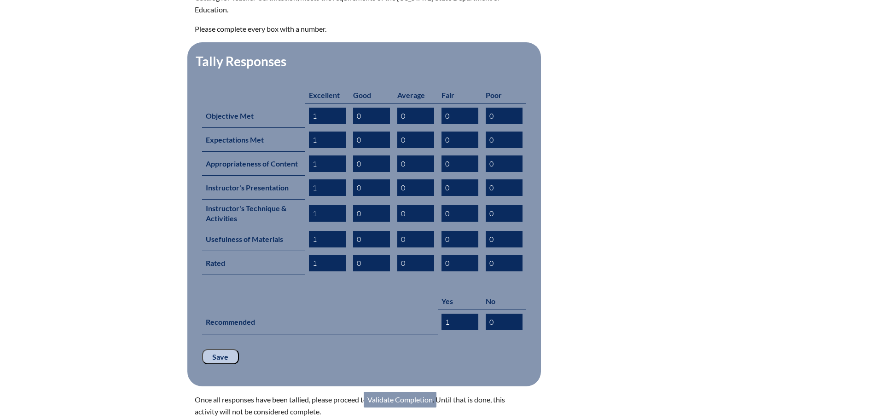
scroll to position [368, 0]
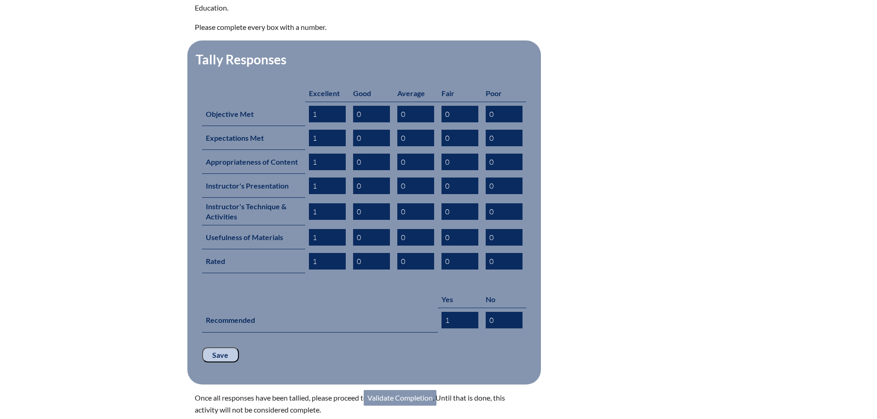
click at [406, 390] on link "Validate Completion" at bounding box center [400, 398] width 73 height 16
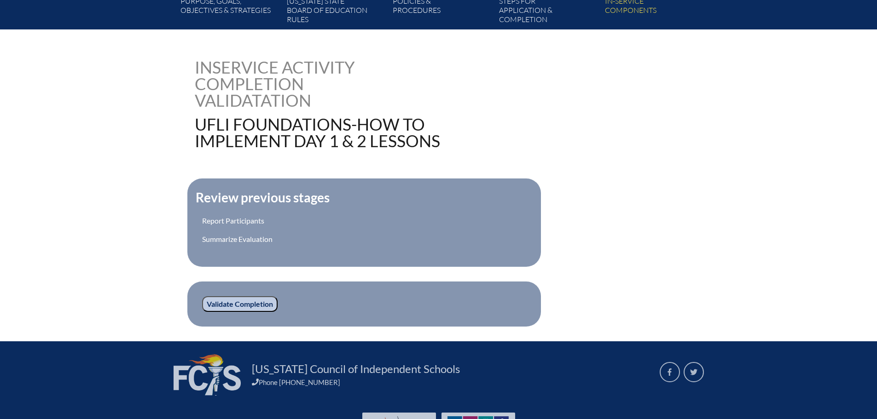
scroll to position [238, 0]
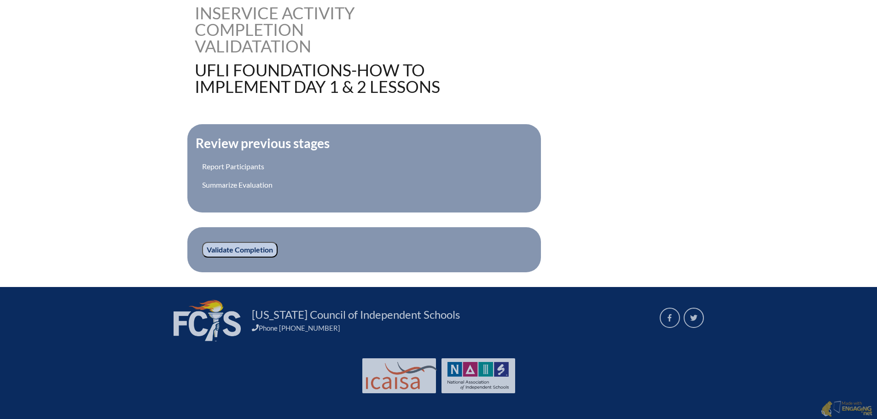
click at [221, 249] on input "Validate Completion" at bounding box center [239, 250] width 75 height 16
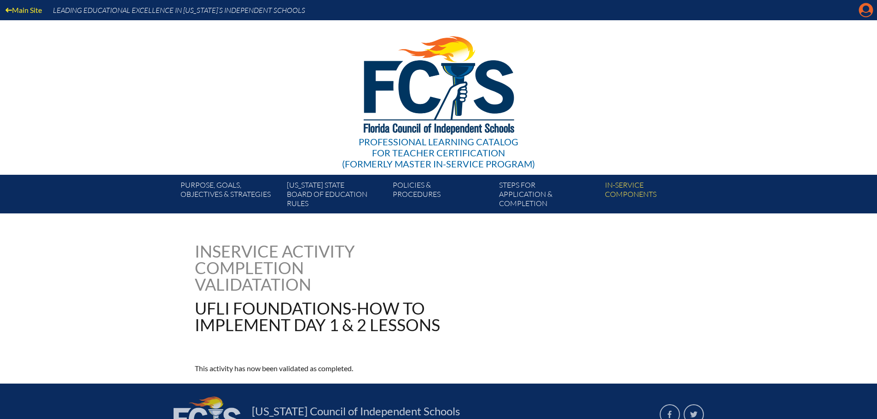
click at [866, 10] on icon "Manage account" at bounding box center [865, 10] width 15 height 15
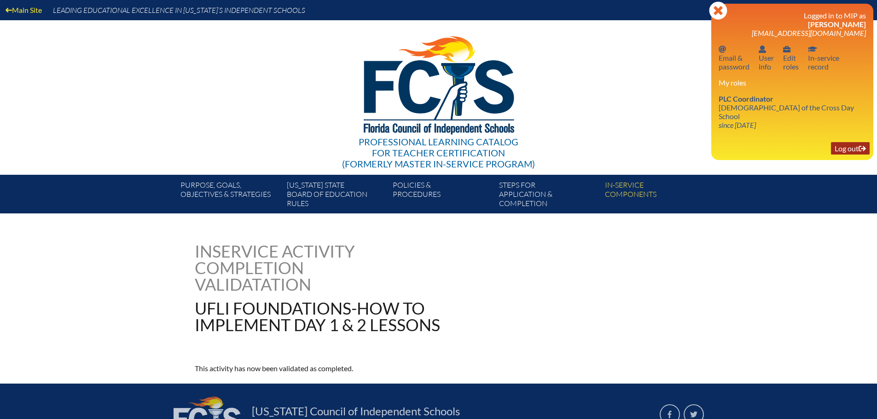
click at [851, 142] on link "Log out Log out" at bounding box center [850, 148] width 39 height 12
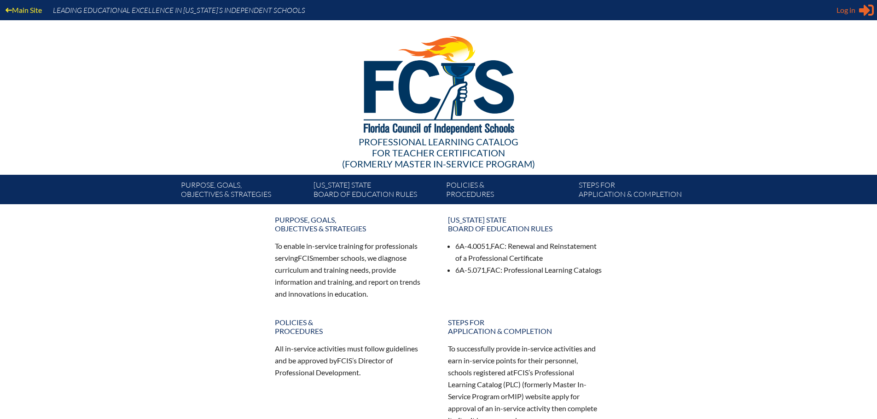
click at [845, 15] on span "Log in" at bounding box center [845, 10] width 19 height 11
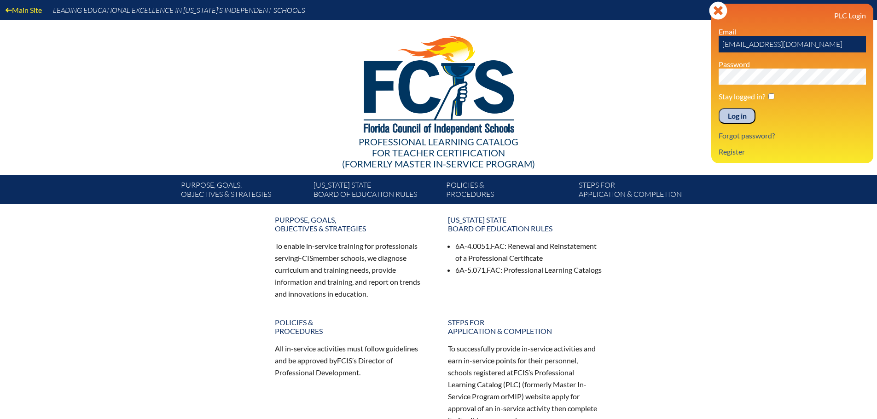
drag, startPoint x: 753, startPoint y: 44, endPoint x: 699, endPoint y: 44, distance: 53.4
click at [699, 44] on div "Main Site Leading Educational Excellence in [US_STATE]’s Independent Schools Pr…" at bounding box center [438, 102] width 877 height 204
drag, startPoint x: 746, startPoint y: 46, endPoint x: 718, endPoint y: 43, distance: 27.8
click at [718, 43] on div "Log in Close Sign in or register PLC Login Email emartin@lccdayschool.com Passw…" at bounding box center [792, 84] width 162 height 160
type input "emartin@lccdayschool.com"
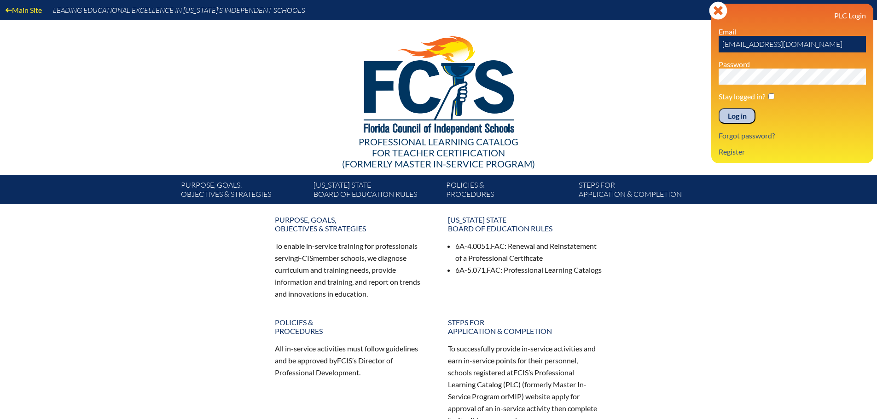
click at [714, 80] on div "Log in Close Sign in or register PLC Login Email emartin@lccdayschool.com Passw…" at bounding box center [792, 84] width 162 height 160
click at [719, 108] on input "Log in" at bounding box center [737, 116] width 37 height 16
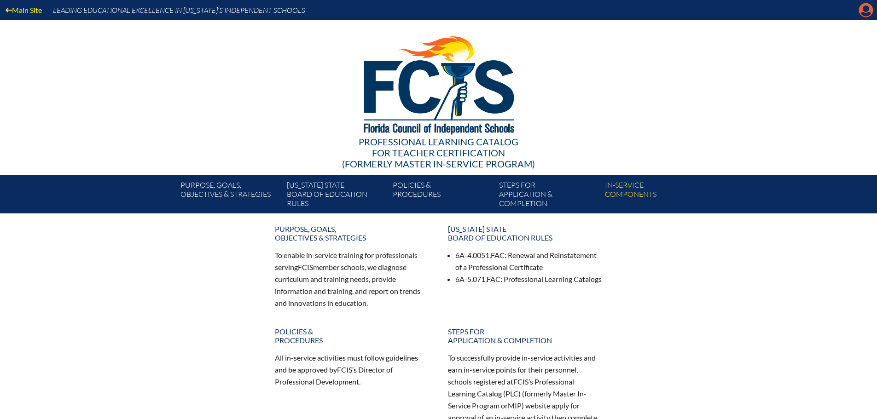
click at [861, 12] on icon at bounding box center [866, 10] width 14 height 14
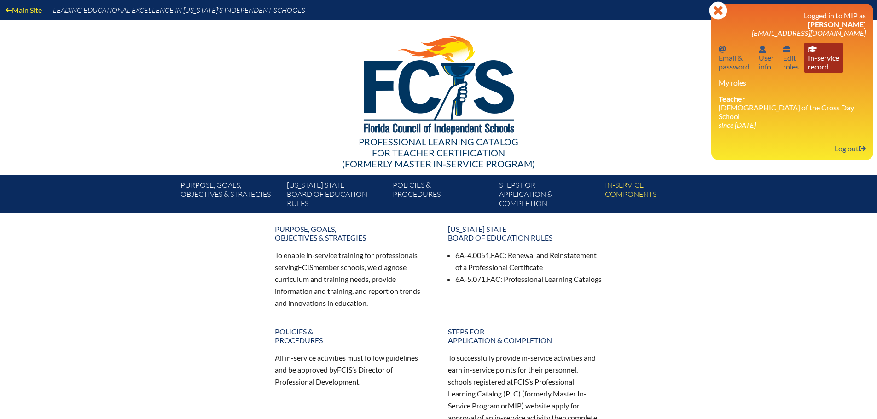
click at [819, 70] on link "In-service record In-service record" at bounding box center [823, 58] width 39 height 30
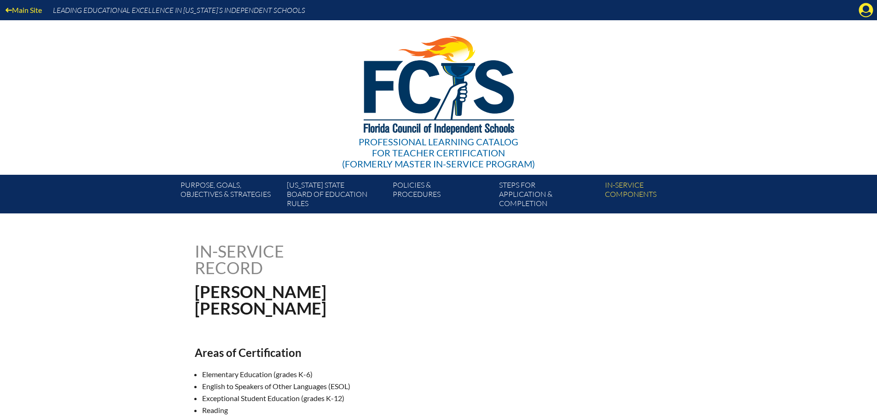
click at [811, 61] on div "Main Site Leading Educational Excellence in [US_STATE]’s Independent Schools Pr…" at bounding box center [438, 107] width 877 height 214
click at [865, 13] on icon "Manage account" at bounding box center [865, 10] width 15 height 15
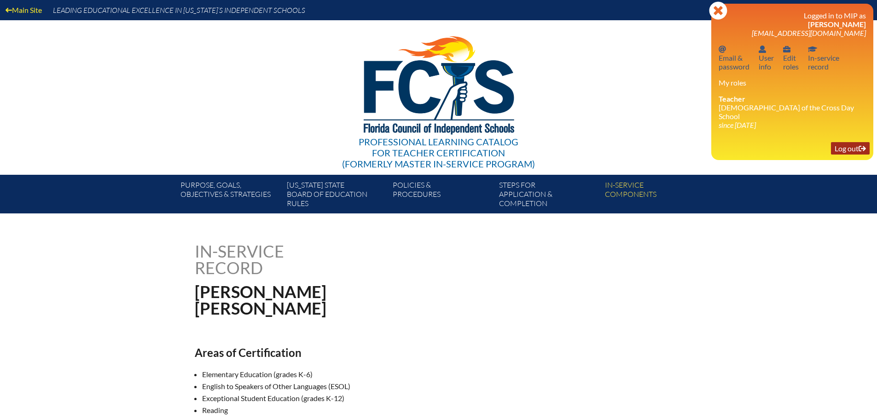
click at [847, 144] on link "Log out Log out" at bounding box center [850, 148] width 39 height 12
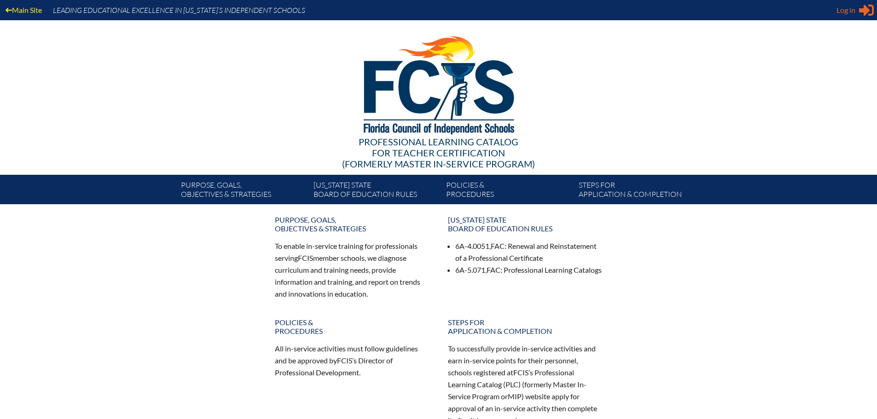
click at [850, 13] on span "Log in" at bounding box center [845, 10] width 19 height 11
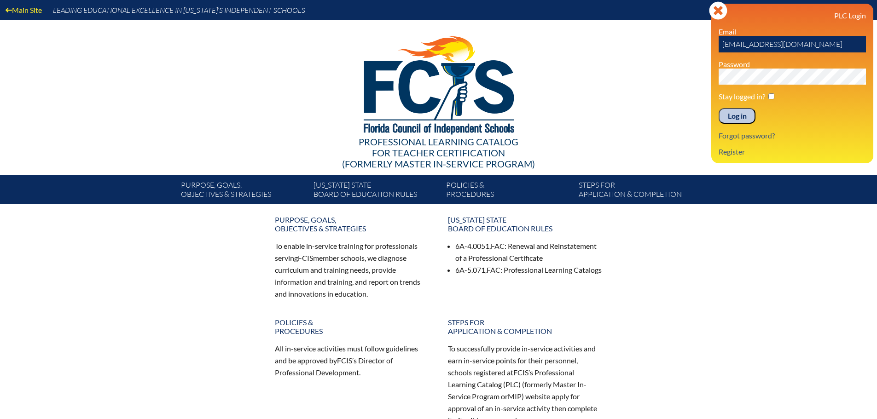
drag, startPoint x: 751, startPoint y: 47, endPoint x: 726, endPoint y: 45, distance: 25.0
click at [726, 45] on input "[EMAIL_ADDRESS][DOMAIN_NAME]" at bounding box center [792, 44] width 147 height 17
drag, startPoint x: 720, startPoint y: 44, endPoint x: 753, endPoint y: 44, distance: 33.1
click at [753, 44] on input "kloguercio@lccdayschool.com" at bounding box center [792, 44] width 147 height 17
type input "kloguercio@lccdayschool.com"
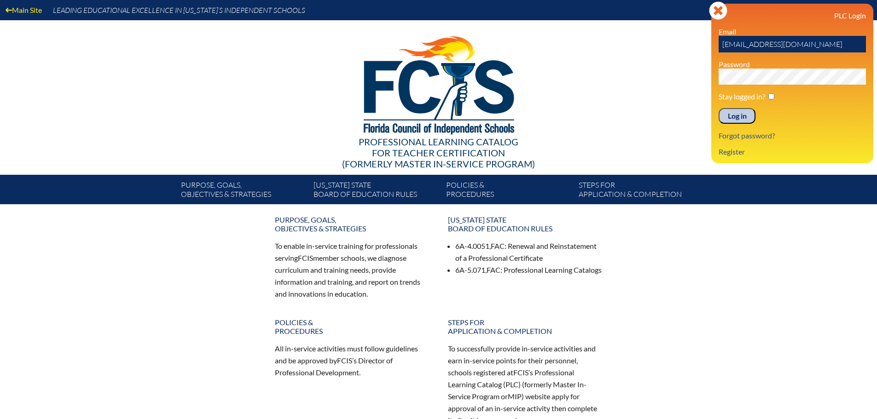
click at [714, 80] on div "Log in Close Sign in or register PLC Login Email kloguercio@lccdayschool.com Pa…" at bounding box center [792, 84] width 162 height 160
click at [732, 114] on input "Log in" at bounding box center [737, 116] width 37 height 16
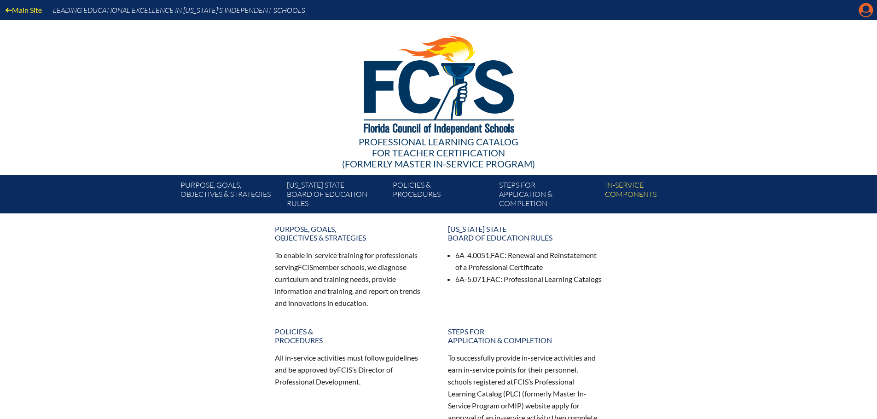
click at [865, 14] on icon "Manage account" at bounding box center [865, 10] width 15 height 15
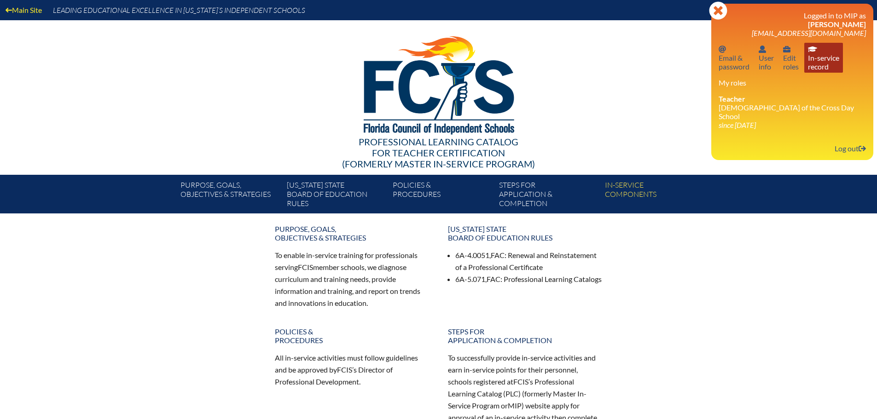
click at [812, 56] on link "In-service record In-service record" at bounding box center [823, 58] width 39 height 30
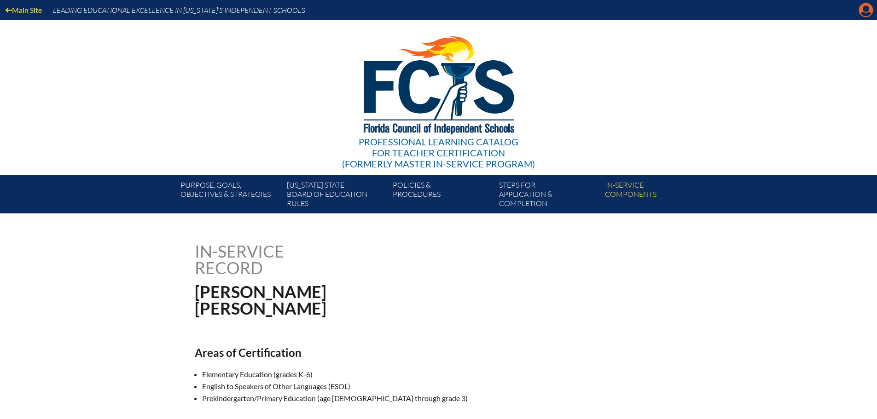
click at [865, 10] on icon "Manage account" at bounding box center [865, 10] width 15 height 15
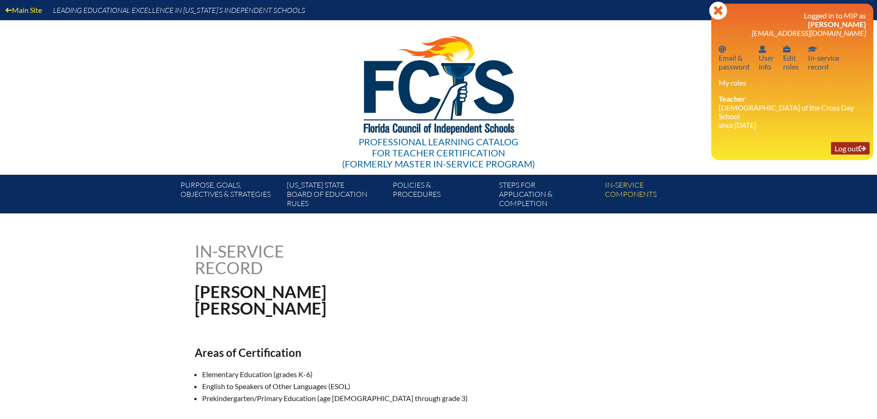
click at [843, 142] on link "Log out Log out" at bounding box center [850, 148] width 39 height 12
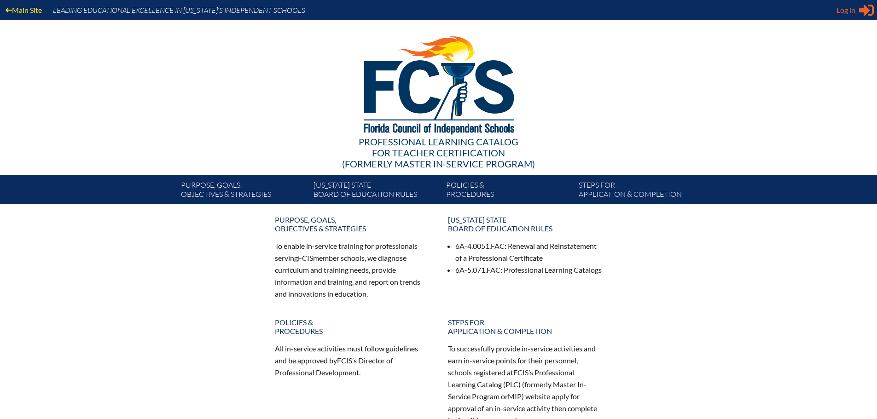
click at [853, 11] on span "Log in" at bounding box center [845, 10] width 19 height 11
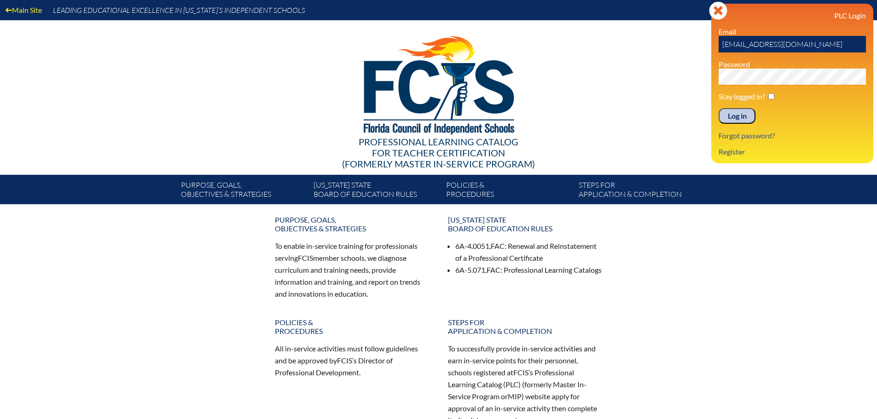
drag, startPoint x: 750, startPoint y: 46, endPoint x: 723, endPoint y: 46, distance: 27.6
click at [723, 46] on input "kesposito@lccdayschool.com" at bounding box center [792, 44] width 147 height 17
drag, startPoint x: 723, startPoint y: 46, endPoint x: 759, endPoint y: 47, distance: 35.9
click at [759, 47] on input "[EMAIL_ADDRESS][DOMAIN_NAME]" at bounding box center [792, 44] width 147 height 17
type input "[EMAIL_ADDRESS][DOMAIN_NAME]"
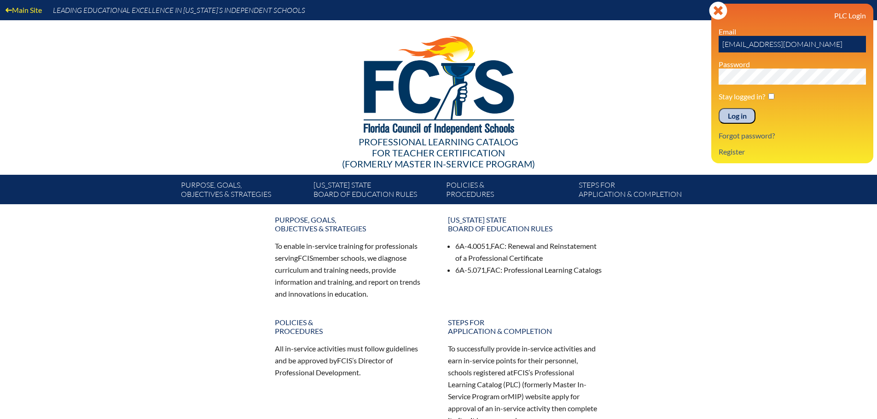
click at [722, 86] on div "PLC Login Email mgarretson@lccdayschool.com Password Stay logged in? Log in For…" at bounding box center [792, 83] width 147 height 145
click at [742, 113] on input "Log in" at bounding box center [737, 116] width 37 height 16
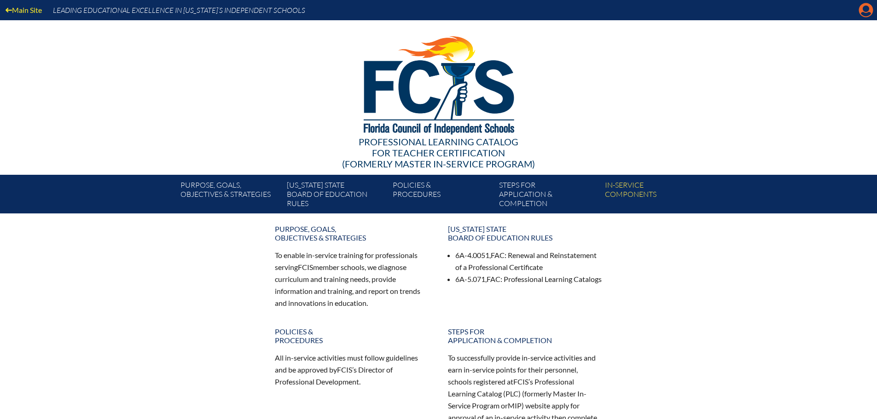
click at [867, 14] on icon "Manage account" at bounding box center [865, 10] width 15 height 15
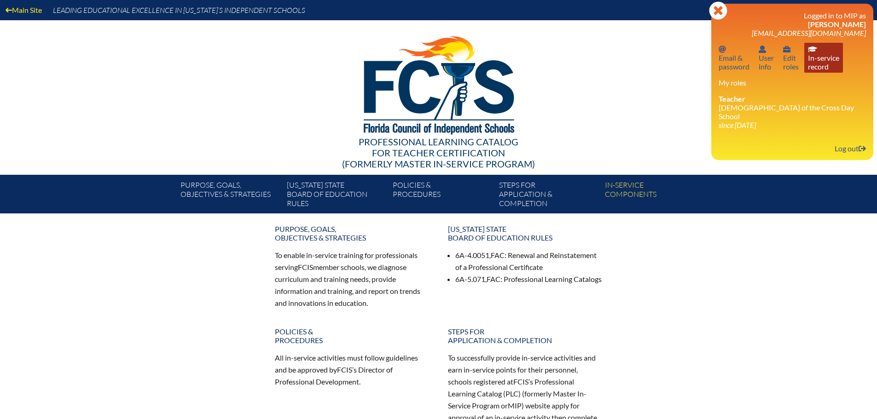
click at [823, 57] on link "In-service record In-service record" at bounding box center [823, 58] width 39 height 30
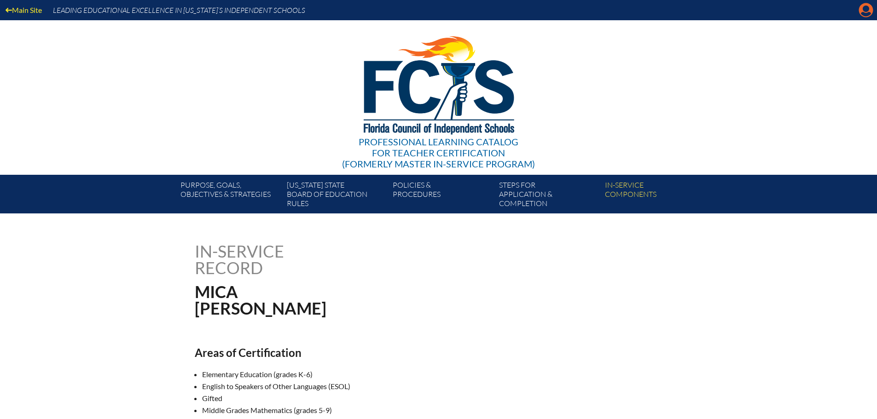
click at [865, 11] on icon "Manage account" at bounding box center [865, 10] width 15 height 15
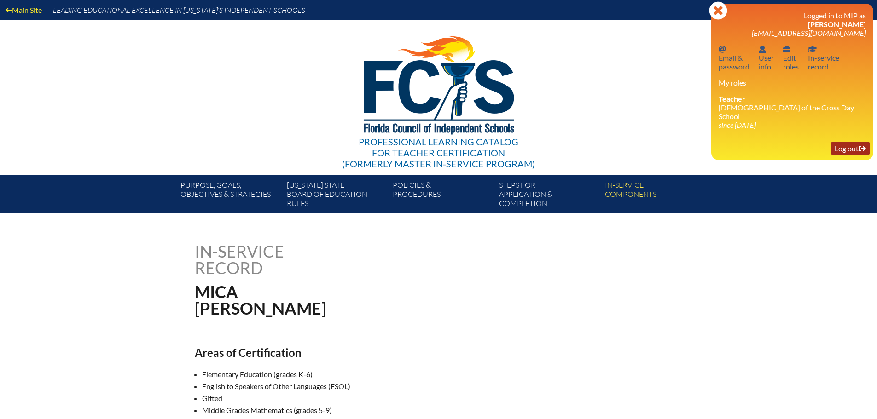
click at [837, 142] on link "Log out Log out" at bounding box center [850, 148] width 39 height 12
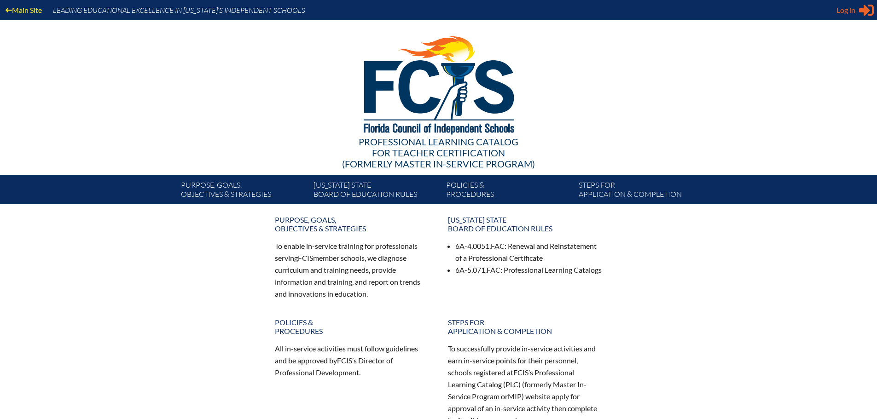
click at [862, 12] on icon at bounding box center [866, 11] width 15 height 12
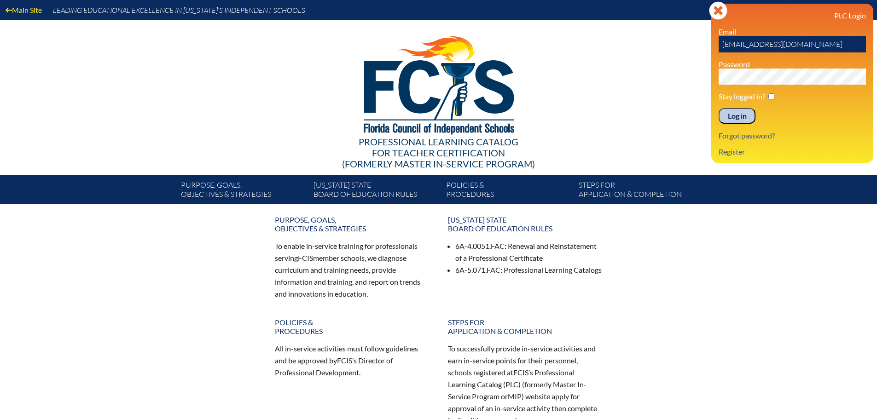
drag, startPoint x: 751, startPoint y: 44, endPoint x: 720, endPoint y: 48, distance: 30.6
click at [720, 48] on input "[EMAIL_ADDRESS][DOMAIN_NAME]" at bounding box center [792, 44] width 147 height 17
drag, startPoint x: 720, startPoint y: 48, endPoint x: 743, endPoint y: 48, distance: 23.0
click at [743, 48] on input "jgalotti@lccdayschool.com" at bounding box center [792, 44] width 147 height 17
type input "jgalotti@lccdayschool.com"
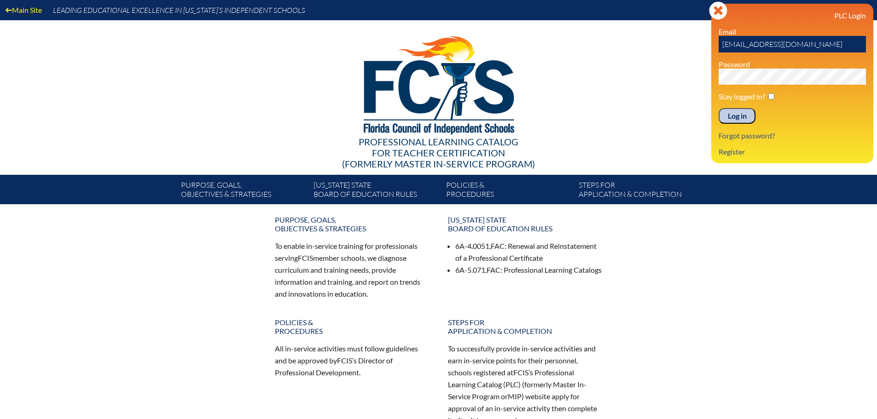
click at [713, 81] on div "Log in Close Sign in or register PLC Login Email jgalotti@lccdayschool.com Pass…" at bounding box center [792, 84] width 162 height 160
click at [719, 108] on input "Log in" at bounding box center [737, 116] width 37 height 16
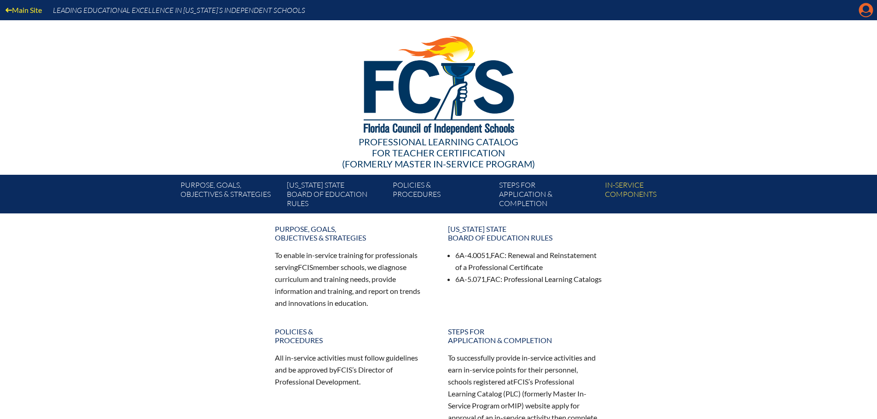
click at [864, 12] on icon at bounding box center [866, 10] width 14 height 14
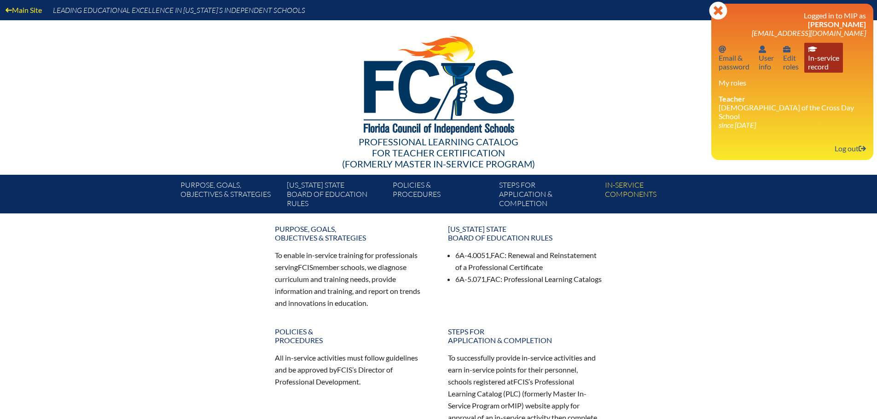
click at [815, 67] on link "In-service record In-service record" at bounding box center [823, 58] width 39 height 30
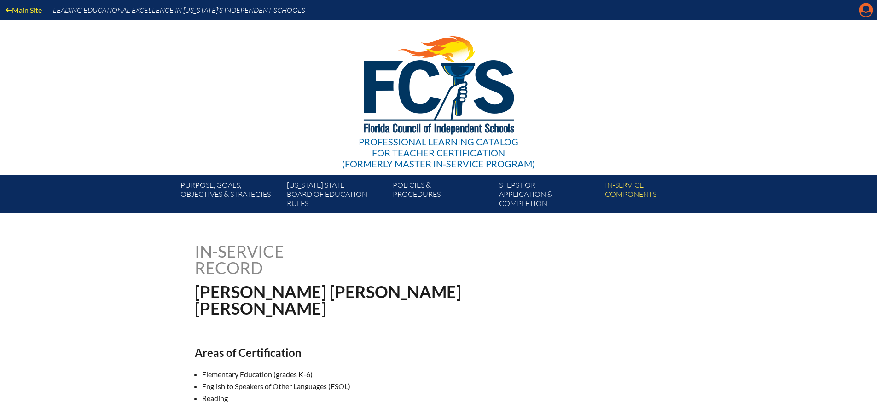
click at [869, 12] on icon at bounding box center [866, 10] width 14 height 14
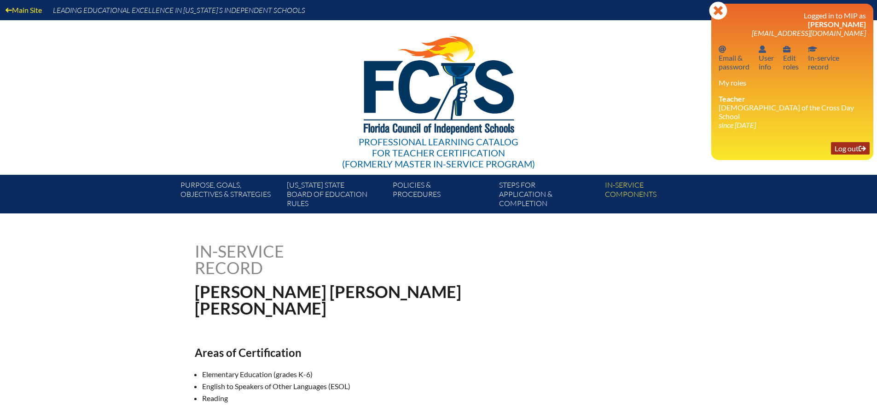
click at [846, 142] on link "Log out Log out" at bounding box center [850, 148] width 39 height 12
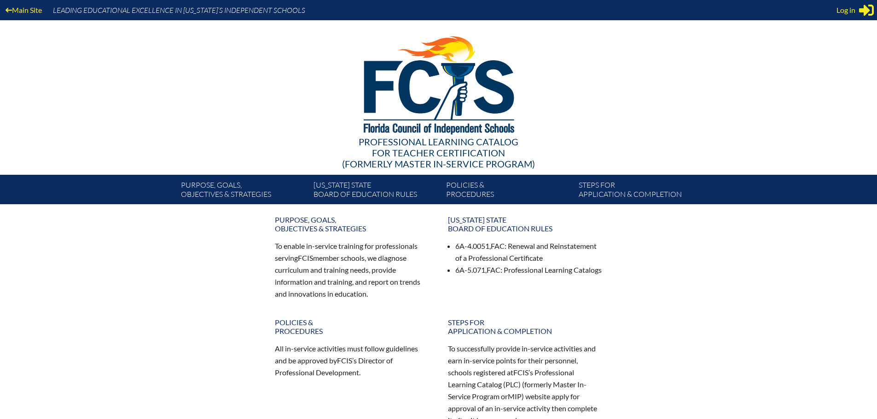
click at [853, 11] on span "Log in" at bounding box center [845, 10] width 19 height 11
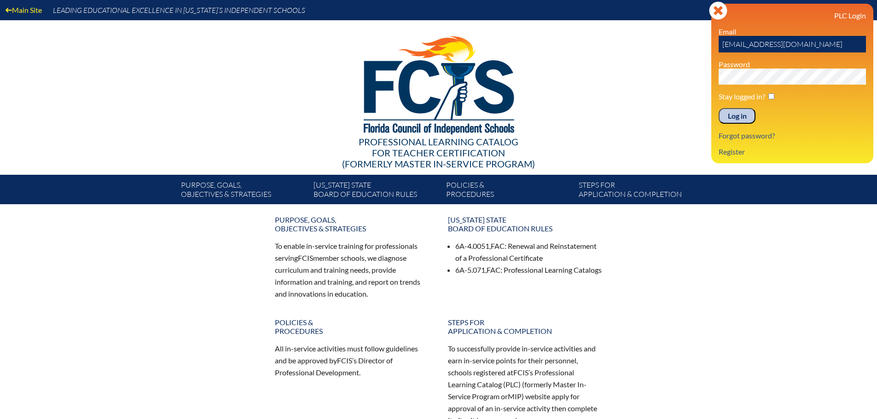
drag, startPoint x: 751, startPoint y: 45, endPoint x: 716, endPoint y: 50, distance: 35.3
click at [716, 50] on div "Log in Close Sign in or register PLC Login Email [EMAIL_ADDRESS][DOMAIN_NAME] P…" at bounding box center [792, 84] width 162 height 160
drag, startPoint x: 741, startPoint y: 46, endPoint x: 721, endPoint y: 46, distance: 20.3
click at [721, 46] on input "[EMAIL_ADDRESS][DOMAIN_NAME]" at bounding box center [792, 44] width 147 height 17
type input "[EMAIL_ADDRESS][DOMAIN_NAME]"
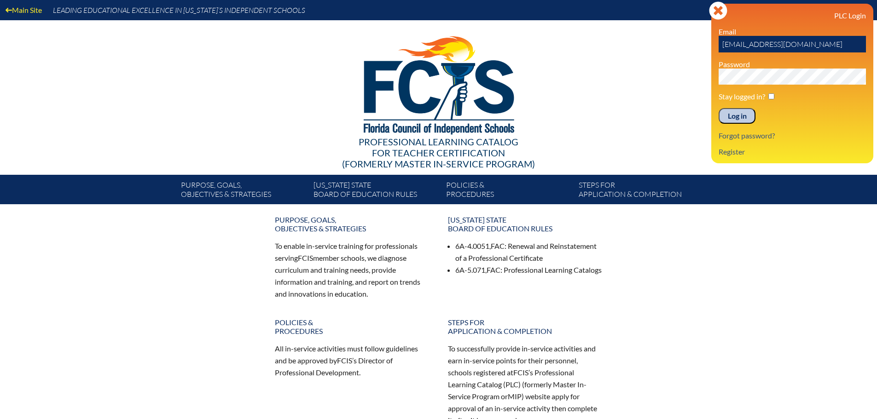
click at [701, 83] on div "Main Site Leading Educational Excellence in [US_STATE]’s Independent Schools Pr…" at bounding box center [438, 102] width 877 height 204
click at [726, 118] on input "Log in" at bounding box center [737, 116] width 37 height 16
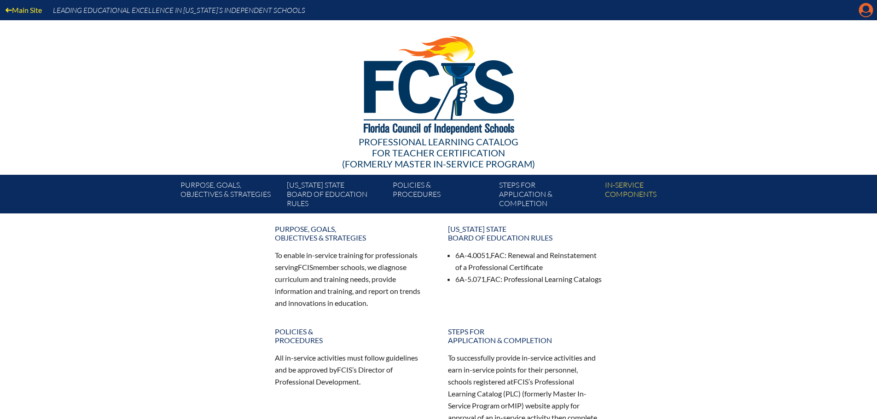
click at [863, 9] on icon at bounding box center [866, 10] width 14 height 14
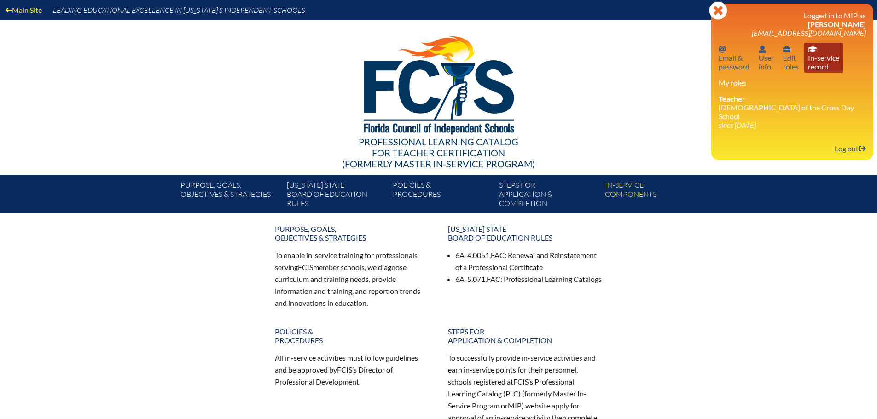
click at [818, 69] on link "In-service record In-service record" at bounding box center [823, 58] width 39 height 30
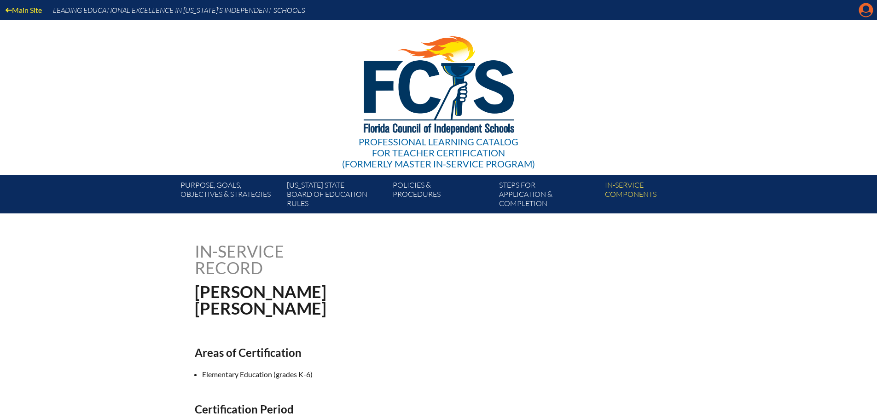
click at [864, 6] on icon at bounding box center [866, 10] width 14 height 14
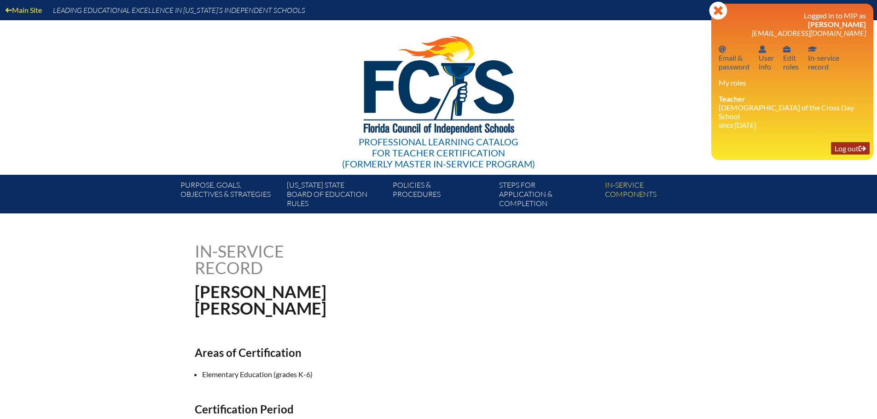
click at [841, 142] on link "Log out Log out" at bounding box center [850, 148] width 39 height 12
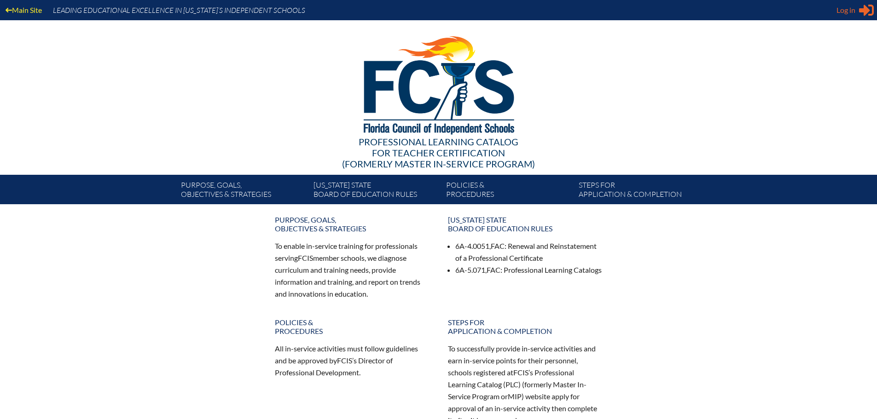
click at [864, 8] on icon at bounding box center [866, 11] width 15 height 12
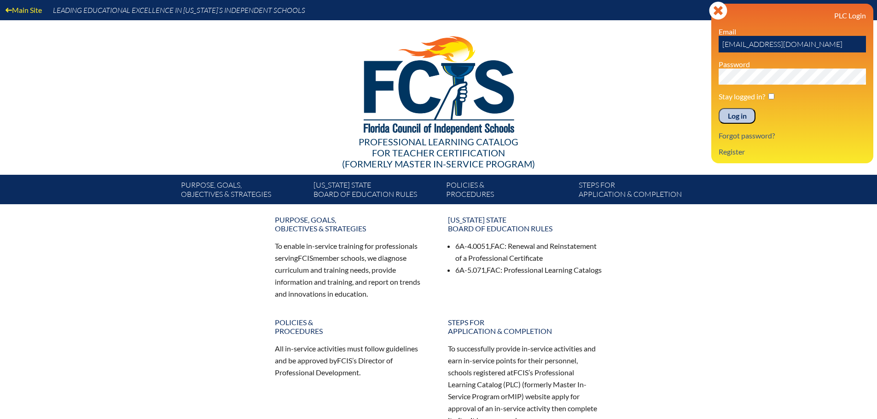
drag, startPoint x: 751, startPoint y: 44, endPoint x: 718, endPoint y: 45, distance: 33.6
click at [718, 45] on div "Log in Close Sign in or register PLC Login Email kesposito@lccdayschool.com Pas…" at bounding box center [792, 84] width 162 height 160
drag, startPoint x: 722, startPoint y: 47, endPoint x: 761, endPoint y: 46, distance: 39.1
click at [761, 46] on input "dburrichter@lccdayschool.com" at bounding box center [792, 44] width 147 height 17
type input "dburrichter@lccdayschool.com"
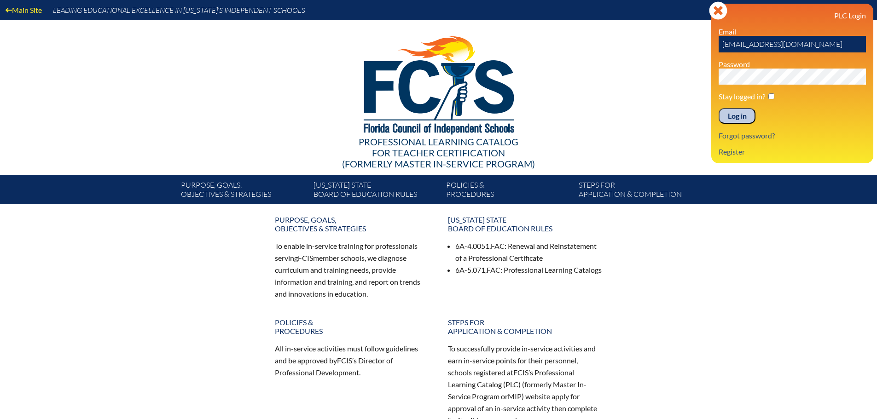
click at [738, 116] on input "Log in" at bounding box center [737, 116] width 37 height 16
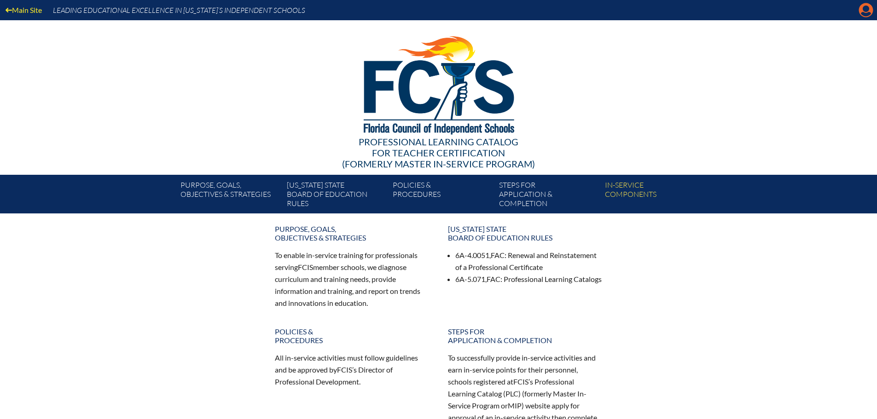
click at [867, 8] on icon "Manage account" at bounding box center [865, 10] width 15 height 15
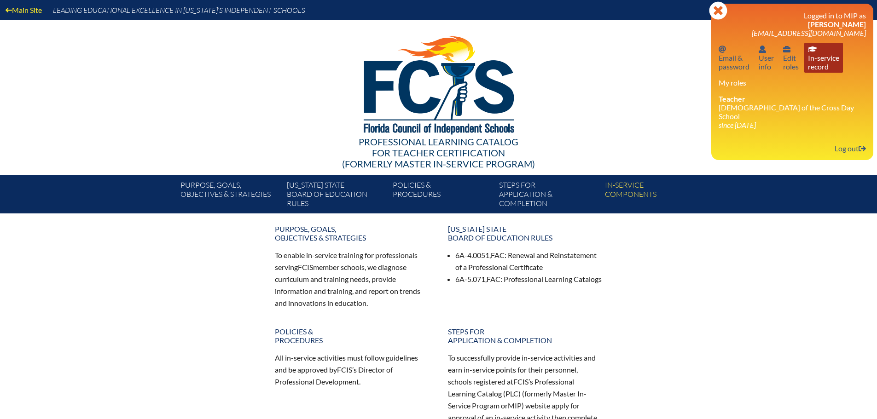
click at [820, 52] on link "In-service record In-service record" at bounding box center [823, 58] width 39 height 30
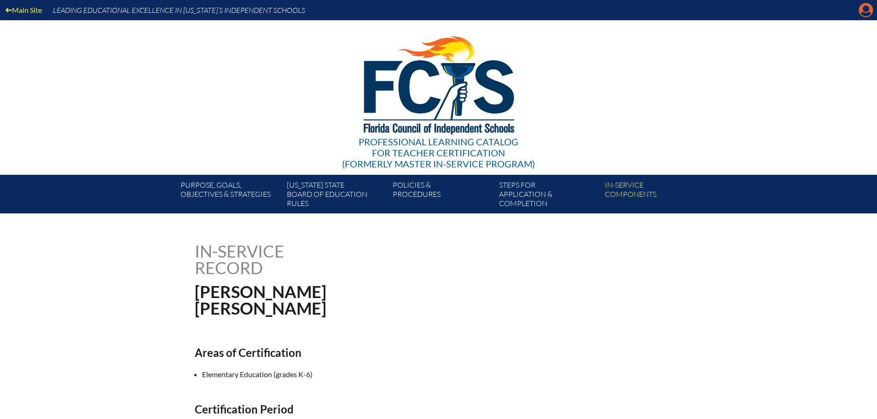
click at [869, 6] on icon at bounding box center [866, 10] width 14 height 14
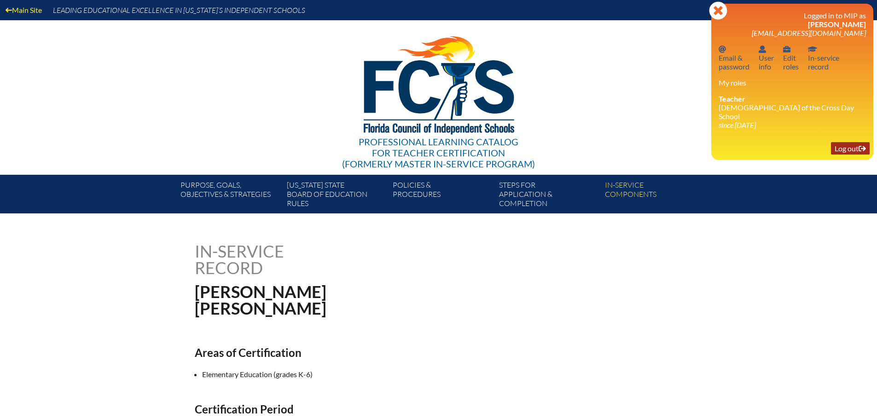
click at [845, 142] on link "Log out Log out" at bounding box center [850, 148] width 39 height 12
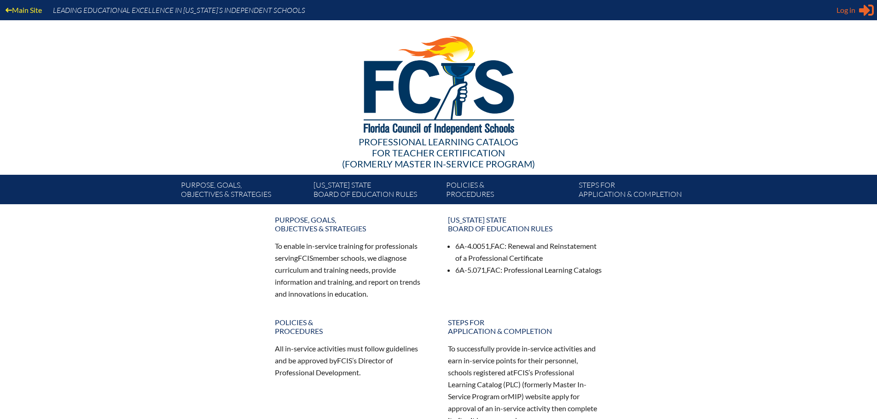
click at [861, 12] on icon at bounding box center [866, 11] width 15 height 12
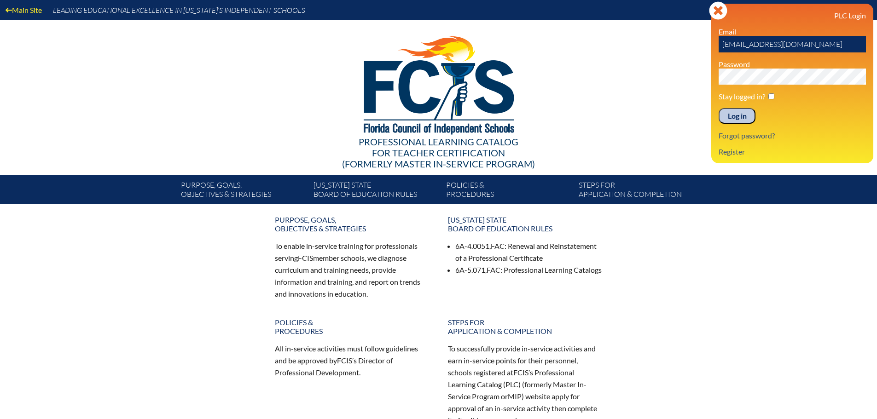
drag, startPoint x: 750, startPoint y: 44, endPoint x: 711, endPoint y: 44, distance: 39.6
click at [711, 44] on div "Main Site Leading Educational Excellence in [US_STATE]’s Independent Schools Pr…" at bounding box center [438, 102] width 877 height 204
drag, startPoint x: 721, startPoint y: 46, endPoint x: 747, endPoint y: 46, distance: 26.2
click at [747, 46] on input "[PERSON_NAME][EMAIL_ADDRESS][DOMAIN_NAME]" at bounding box center [792, 44] width 147 height 17
type input "[PERSON_NAME][EMAIL_ADDRESS][DOMAIN_NAME]"
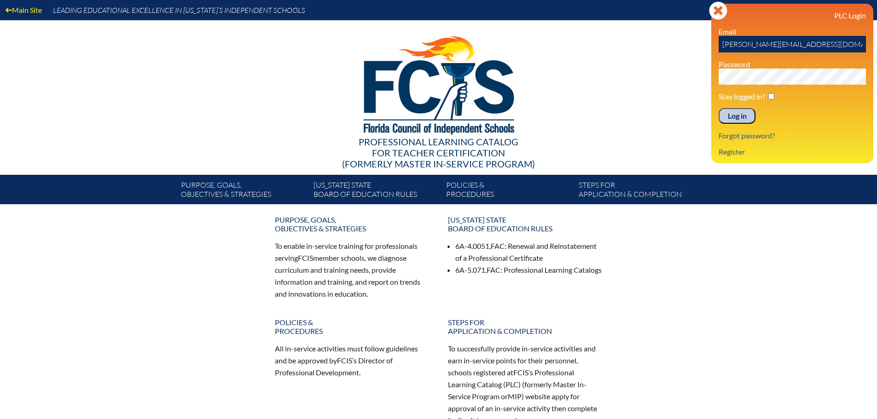
click at [716, 78] on div "Log in Close Sign in or register PLC Login Email [PERSON_NAME][EMAIL_ADDRESS][D…" at bounding box center [792, 84] width 162 height 160
click at [734, 113] on input "Log in" at bounding box center [737, 116] width 37 height 16
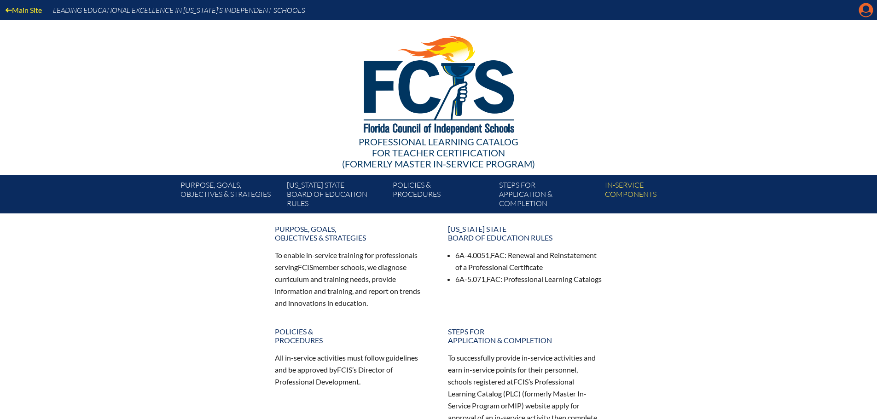
click at [860, 9] on icon at bounding box center [866, 10] width 14 height 14
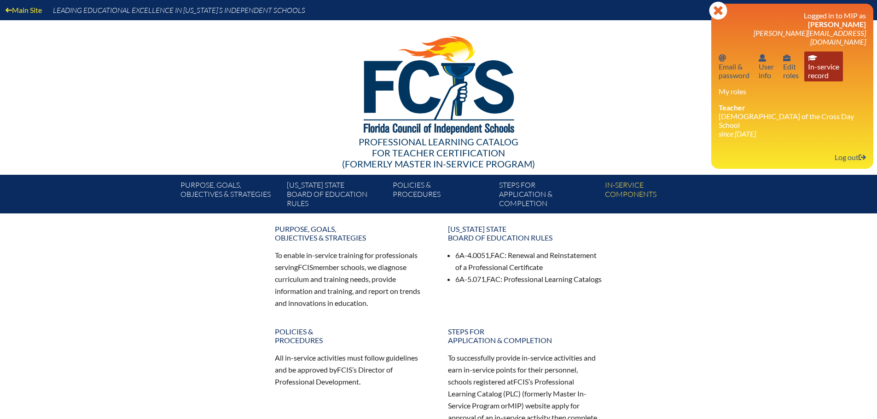
click at [827, 57] on link "In-service record In-service record" at bounding box center [823, 67] width 39 height 30
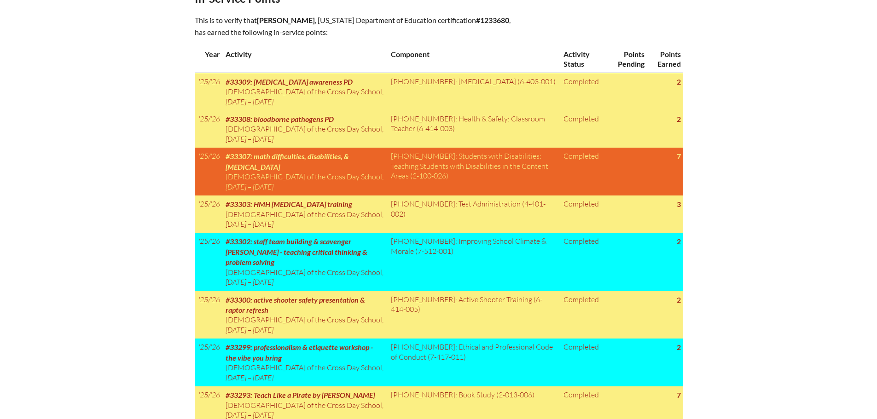
scroll to position [506, 0]
